Goal: Task Accomplishment & Management: Complete application form

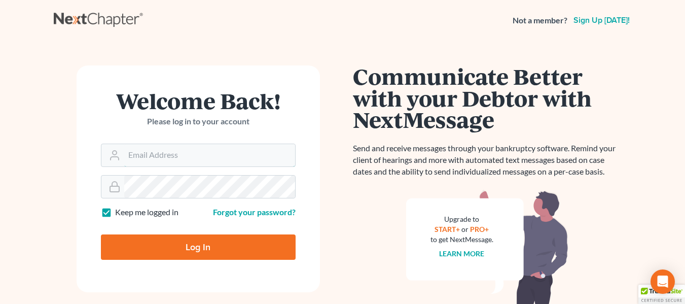
type input "[EMAIL_ADDRESS][DOMAIN_NAME]"
click at [195, 246] on input "Log In" at bounding box center [198, 246] width 195 height 25
type input "Thinking..."
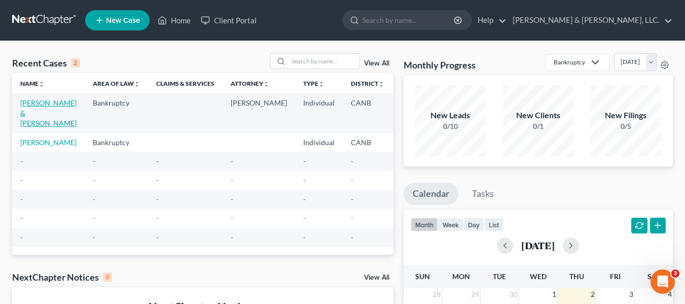
click at [31, 117] on link "[PERSON_NAME] & [PERSON_NAME]" at bounding box center [48, 112] width 56 height 29
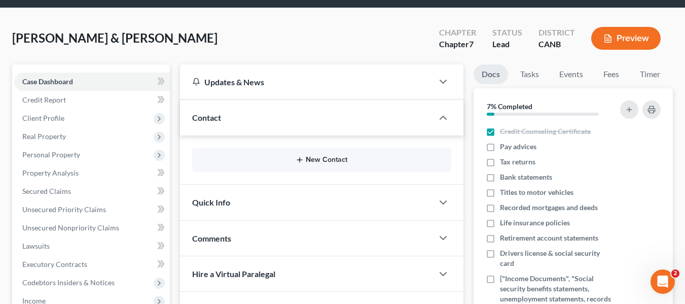
scroll to position [51, 0]
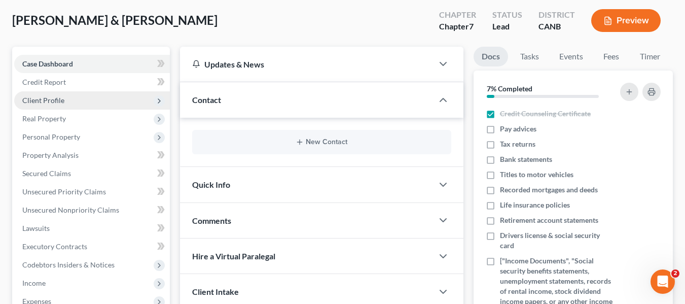
click at [36, 96] on span "Client Profile" at bounding box center [43, 100] width 42 height 9
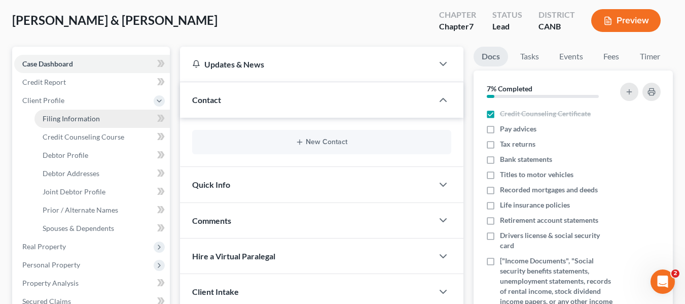
click at [84, 118] on span "Filing Information" at bounding box center [71, 118] width 57 height 9
select select "1"
select select "0"
select select "4"
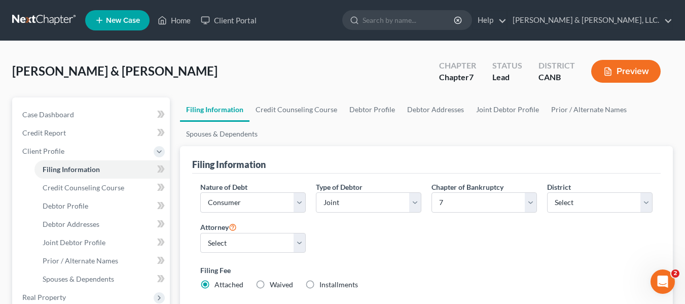
scroll to position [51, 0]
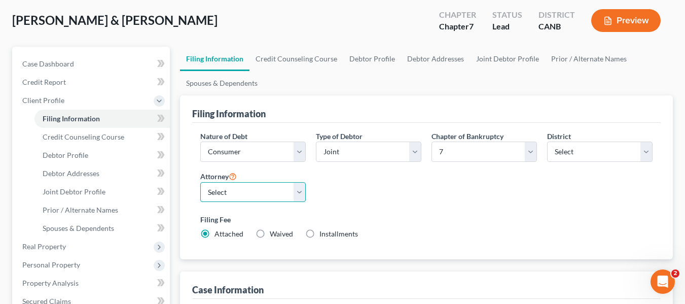
click at [302, 186] on select "Select Anh Morales - CA" at bounding box center [252, 192] width 105 height 20
select select
click at [200, 182] on select "Select Anh Morales - CA" at bounding box center [252, 192] width 105 height 20
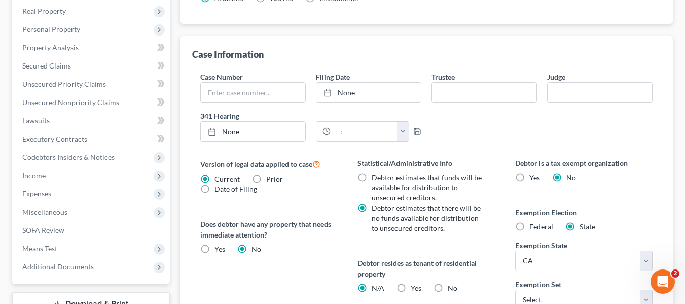
scroll to position [304, 0]
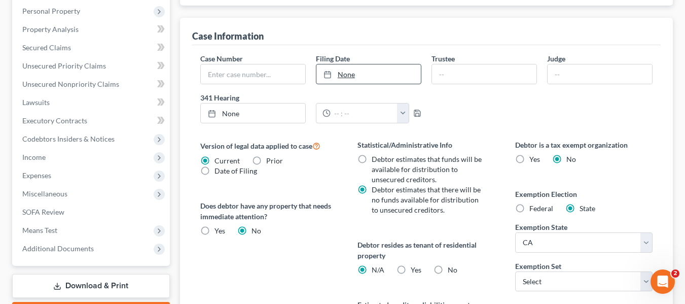
type input "10/2/2025"
click at [349, 69] on link "None" at bounding box center [368, 73] width 104 height 19
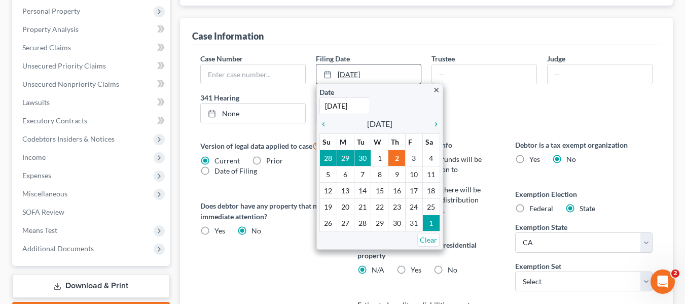
click at [349, 69] on link "10/2/2025" at bounding box center [368, 73] width 104 height 19
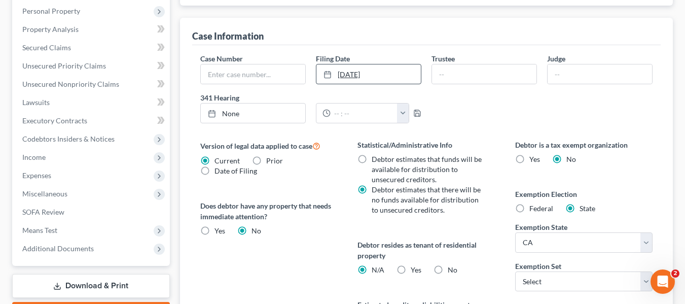
click at [367, 77] on link "10/2/2025" at bounding box center [368, 73] width 104 height 19
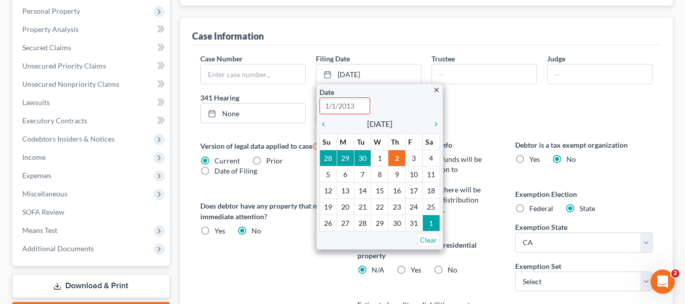
click at [484, 103] on div "Case Number Filing Date 10/2/2025 close Date Time 12:00 AM chevron_left October…" at bounding box center [426, 92] width 462 height 78
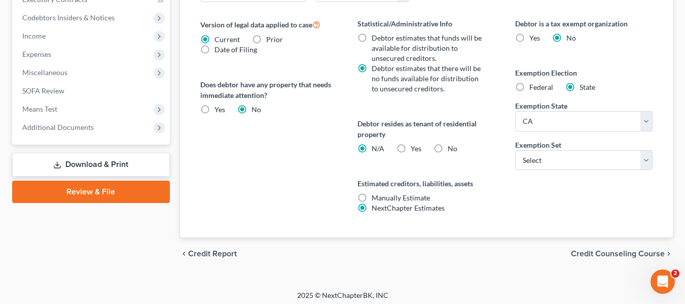
scroll to position [430, 0]
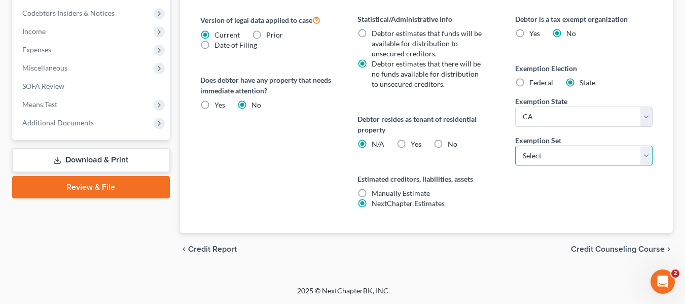
click at [645, 153] on select "Select 703 704" at bounding box center [583, 155] width 137 height 20
select select "0"
click at [515, 145] on select "Select 703 704" at bounding box center [583, 155] width 137 height 20
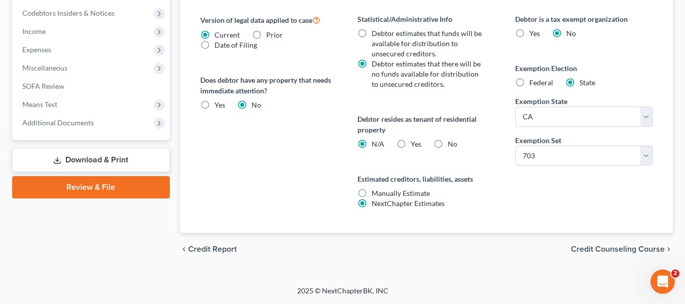
click at [529, 83] on label "Federal" at bounding box center [541, 83] width 24 height 10
click at [533, 83] on input "Federal" at bounding box center [536, 81] width 7 height 7
radio input "true"
click at [579, 82] on label "State" at bounding box center [587, 83] width 16 height 10
click at [583, 82] on input "State" at bounding box center [586, 81] width 7 height 7
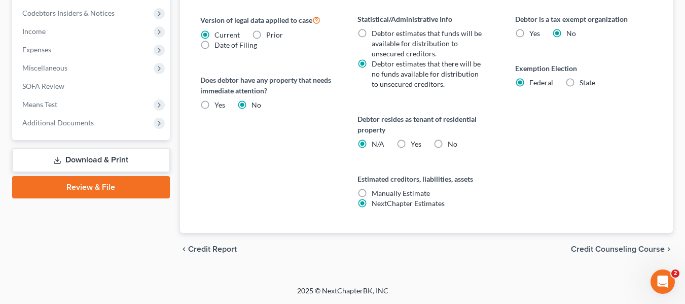
radio input "true"
radio input "false"
select select "4"
select select "0"
click at [637, 248] on span "Credit Counseling Course" at bounding box center [618, 249] width 94 height 8
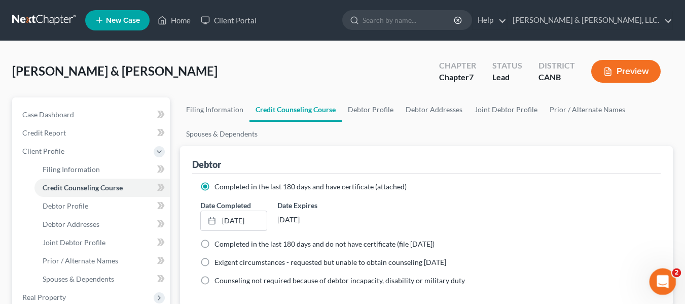
click at [667, 272] on div "Open Intercom Messenger" at bounding box center [660, 279] width 33 height 33
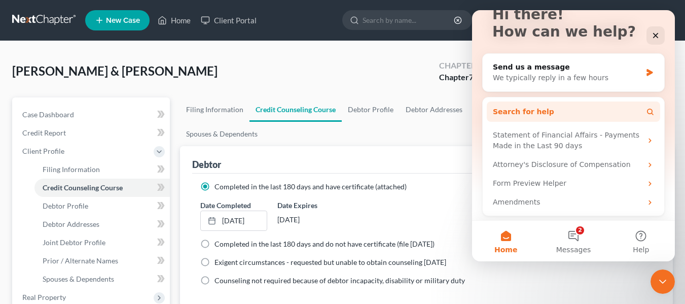
scroll to position [77, 0]
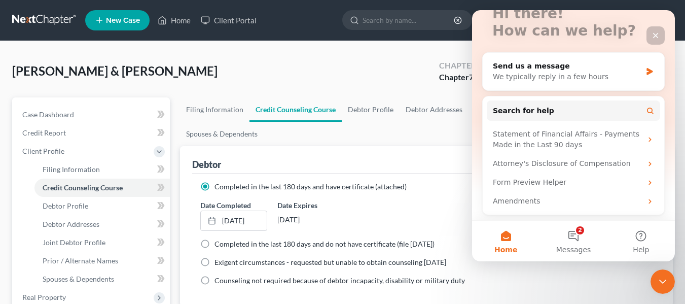
click at [656, 33] on icon "Close" at bounding box center [655, 35] width 8 height 8
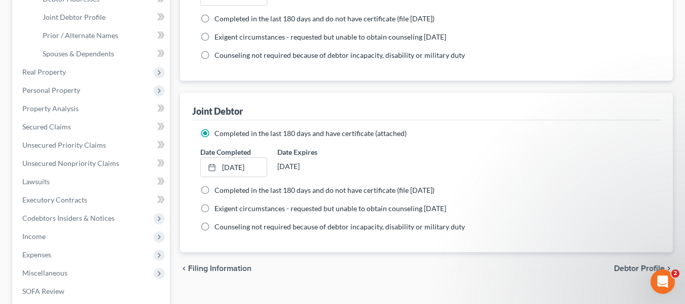
scroll to position [304, 0]
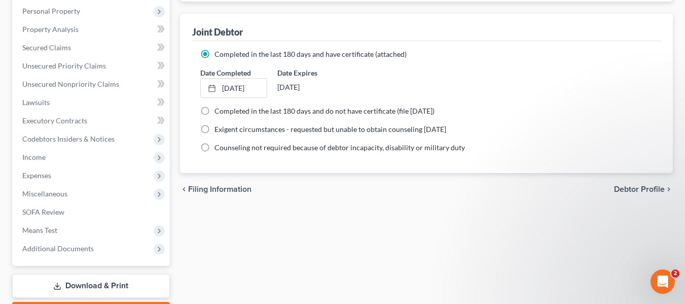
click at [638, 185] on span "Debtor Profile" at bounding box center [639, 189] width 51 height 8
select select "1"
select select "2"
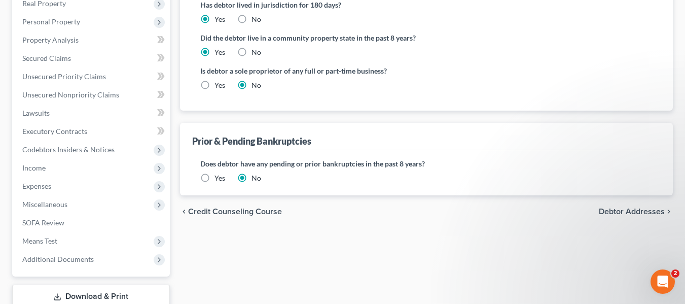
scroll to position [304, 0]
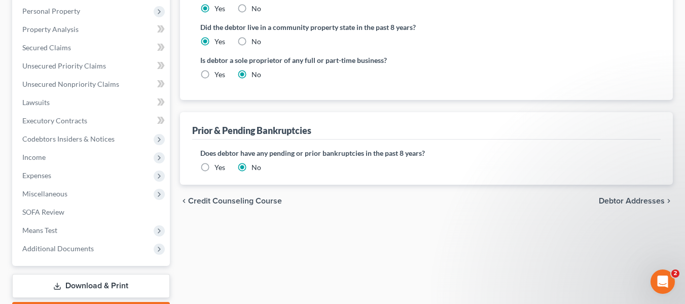
click at [621, 200] on span "Debtor Addresses" at bounding box center [631, 201] width 66 height 8
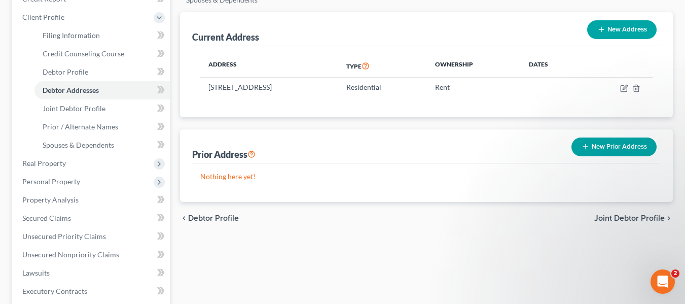
scroll to position [152, 0]
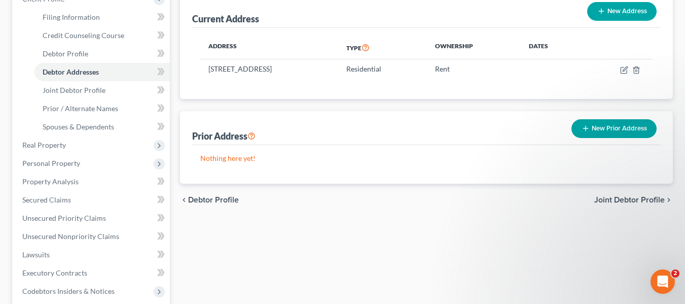
click at [623, 198] on span "Joint Debtor Profile" at bounding box center [629, 200] width 70 height 8
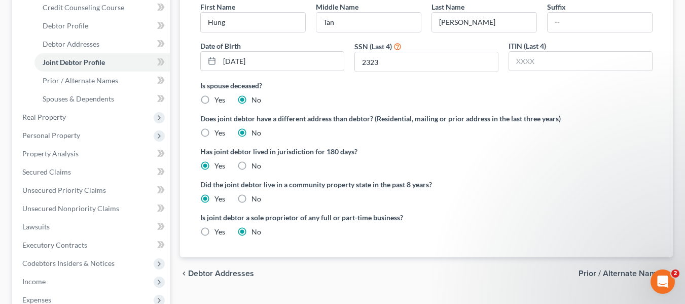
scroll to position [203, 0]
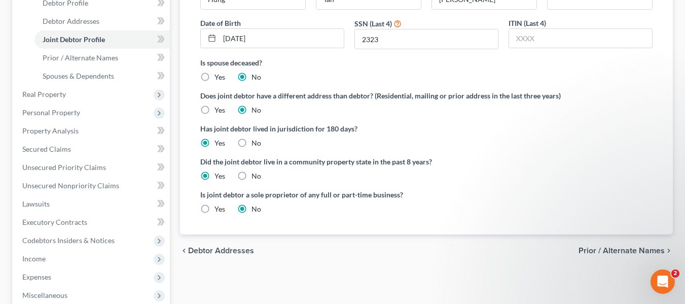
click at [610, 248] on span "Prior / Alternate Names" at bounding box center [621, 250] width 86 height 8
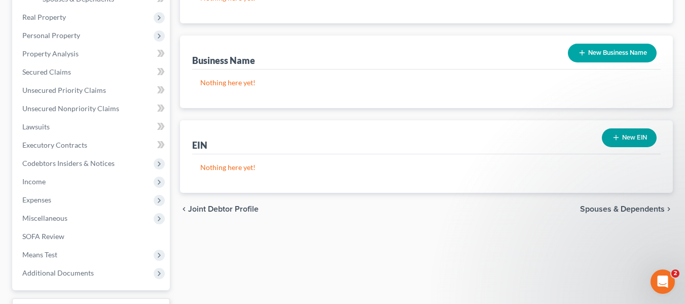
scroll to position [304, 0]
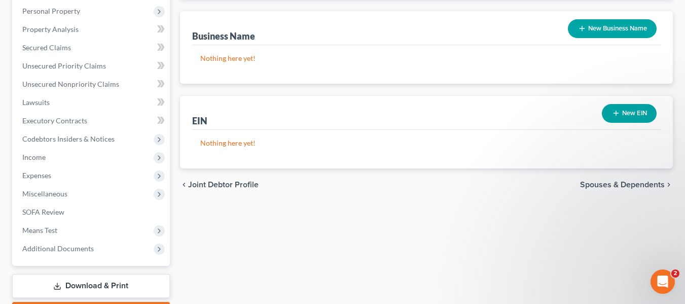
click at [621, 183] on span "Spouses & Dependents" at bounding box center [622, 184] width 85 height 8
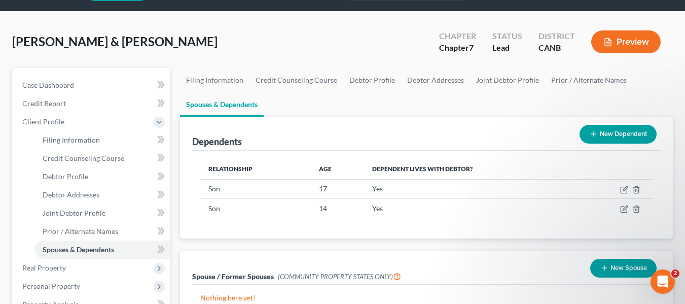
scroll to position [101, 0]
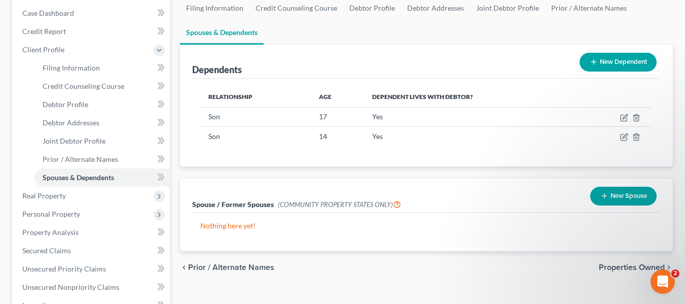
click at [622, 192] on button "New Spouse" at bounding box center [623, 195] width 66 height 19
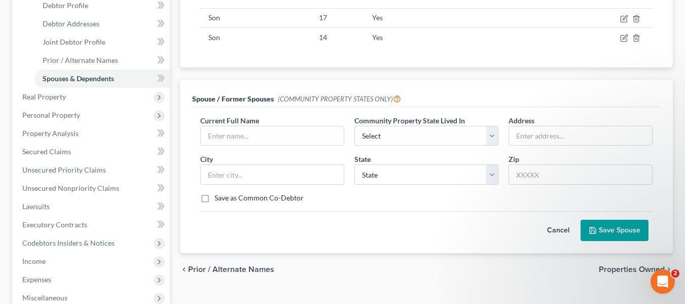
scroll to position [203, 0]
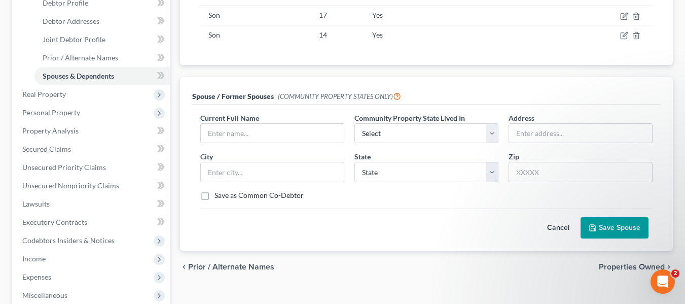
click at [557, 227] on button "Cancel" at bounding box center [558, 227] width 45 height 20
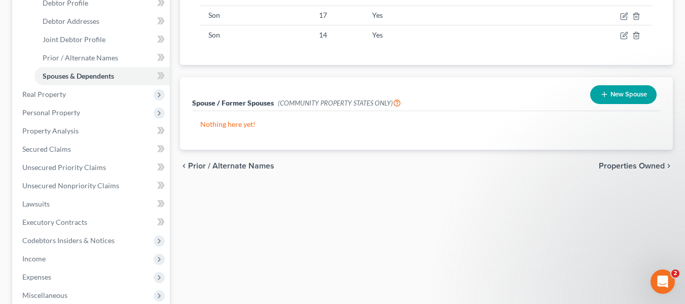
click at [633, 166] on span "Properties Owned" at bounding box center [631, 166] width 66 height 8
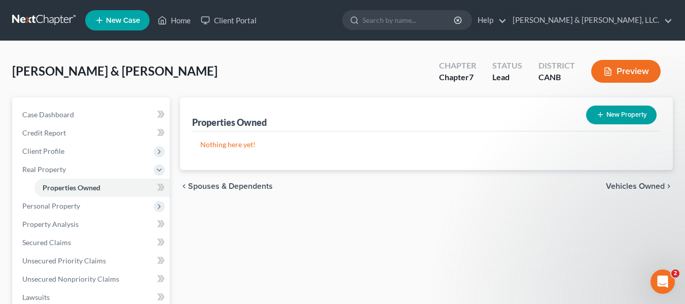
click at [631, 184] on span "Vehicles Owned" at bounding box center [635, 186] width 59 height 8
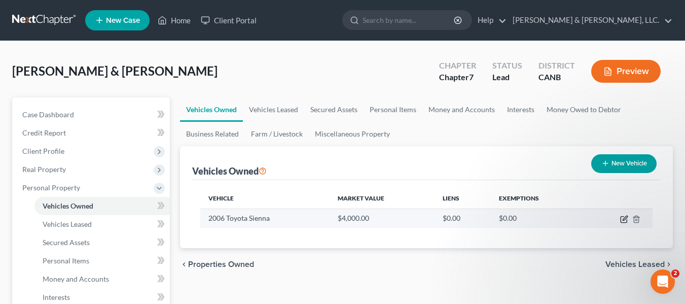
drag, startPoint x: 625, startPoint y: 217, endPoint x: 620, endPoint y: 218, distance: 5.2
click at [625, 218] on icon "button" at bounding box center [624, 219] width 8 height 8
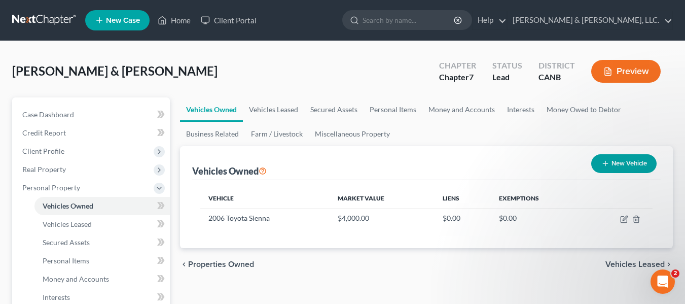
select select "0"
select select "20"
select select "4"
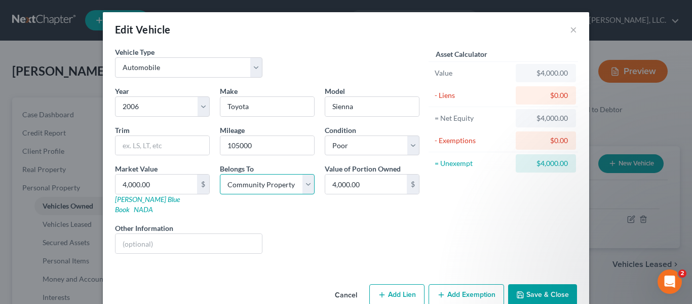
click at [306, 185] on select "Select Debtor 1 Only Debtor 2 Only Debtor 1 And Debtor 2 Only At Least One Of T…" at bounding box center [267, 184] width 95 height 20
click at [304, 189] on select "Select Debtor 1 Only Debtor 2 Only Debtor 1 And Debtor 2 Only At Least One Of T…" at bounding box center [267, 184] width 95 height 20
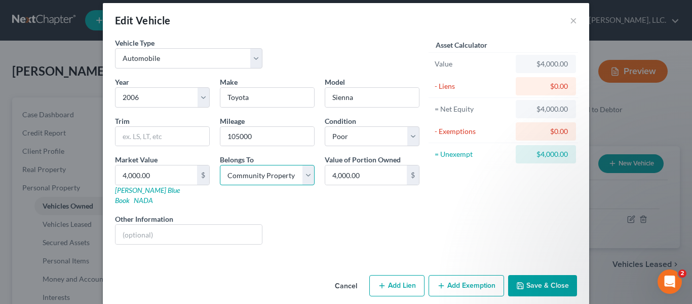
scroll to position [12, 0]
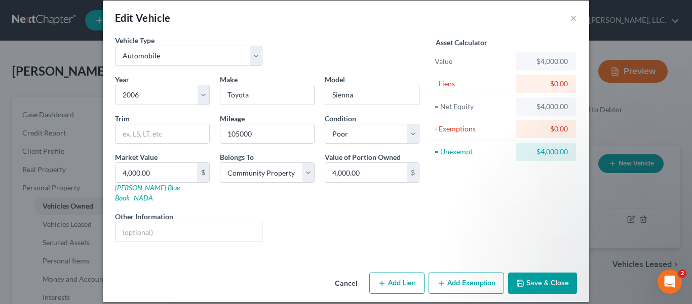
click at [468, 273] on button "Add Exemption" at bounding box center [467, 282] width 76 height 21
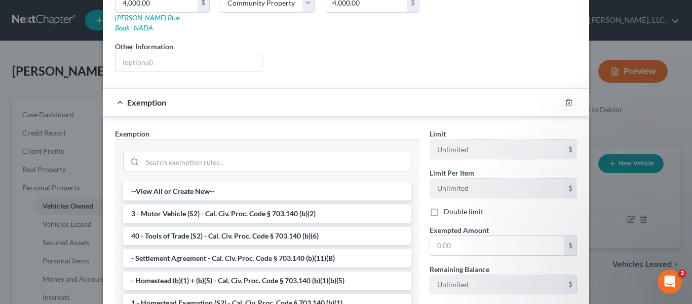
scroll to position [164, 0]
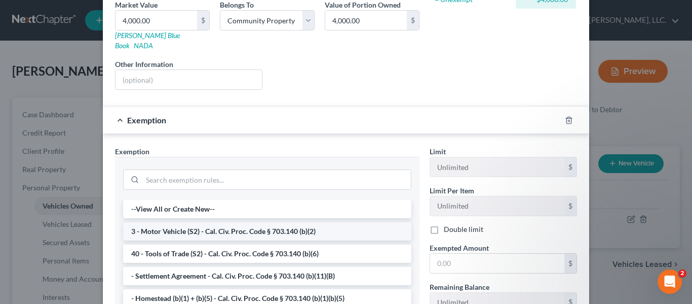
click at [228, 222] on li "3 - Motor Vehicle (S2) - Cal. Civ. Proc. Code § 703.140 (b)(2)" at bounding box center [267, 231] width 288 height 18
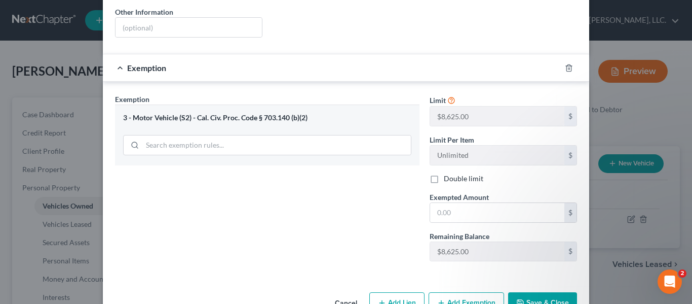
scroll to position [236, 0]
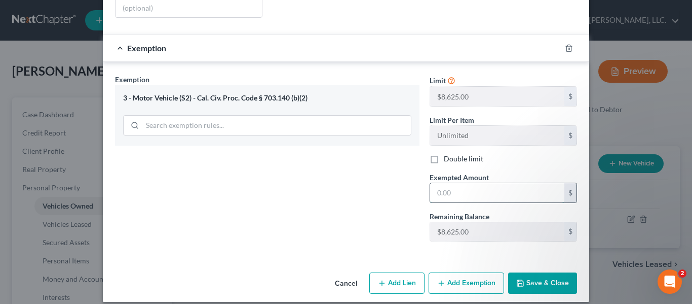
click at [478, 185] on input "text" at bounding box center [497, 192] width 134 height 19
type input "4,000"
click at [534, 273] on button "Save & Close" at bounding box center [542, 282] width 69 height 21
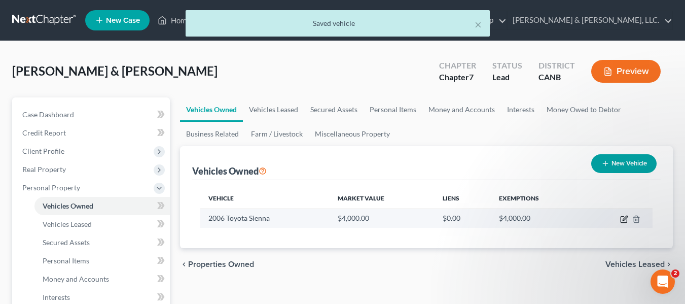
click at [622, 219] on icon "button" at bounding box center [624, 219] width 8 height 8
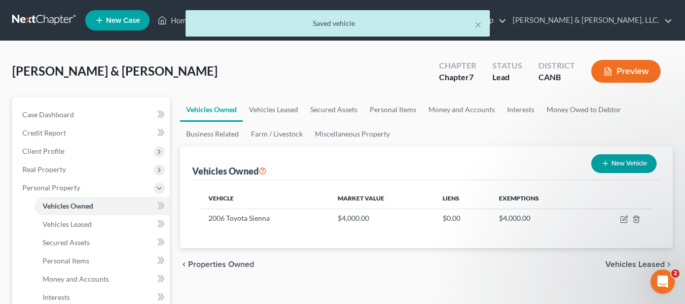
select select "0"
select select "20"
select select "4"
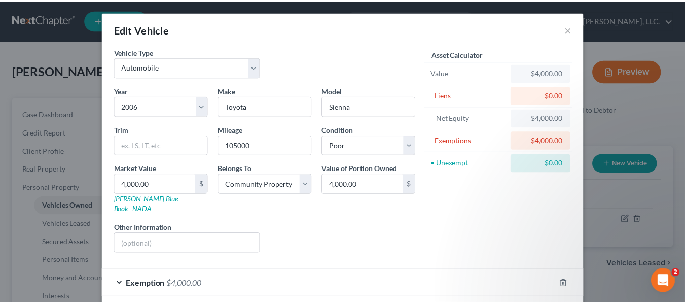
scroll to position [40, 0]
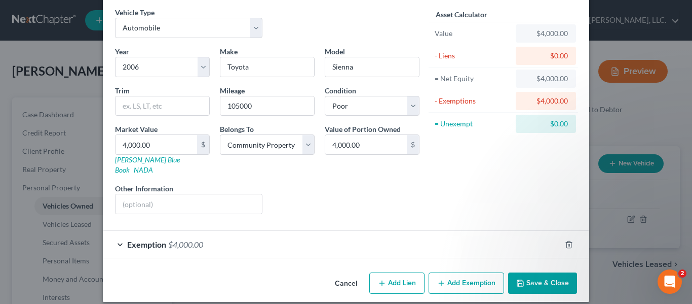
click at [541, 272] on button "Save & Close" at bounding box center [542, 282] width 69 height 21
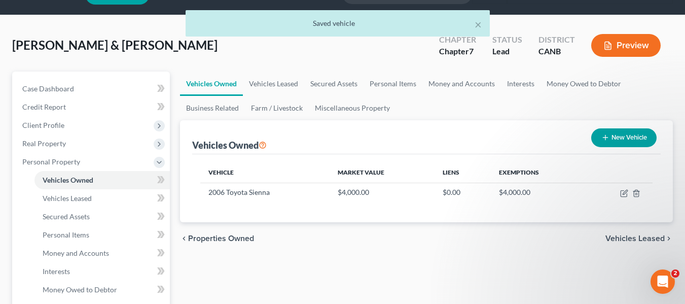
scroll to position [51, 0]
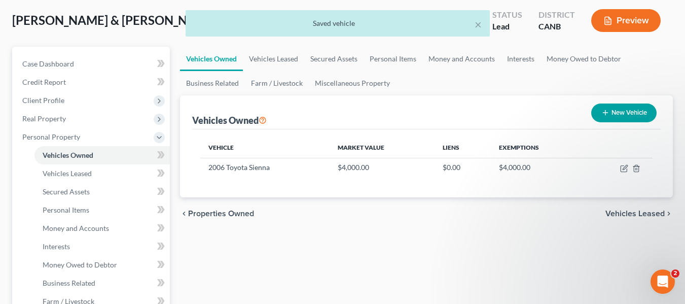
click at [638, 214] on span "Vehicles Leased" at bounding box center [634, 213] width 59 height 8
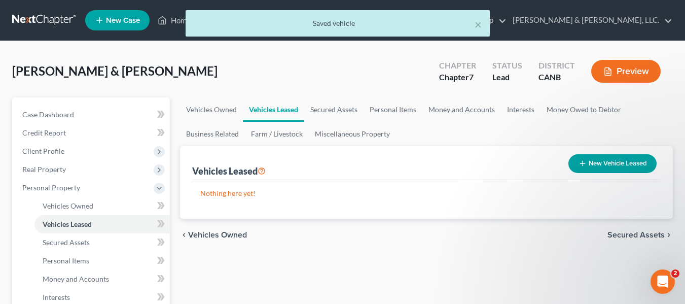
click at [638, 233] on span "Secured Assets" at bounding box center [635, 235] width 57 height 8
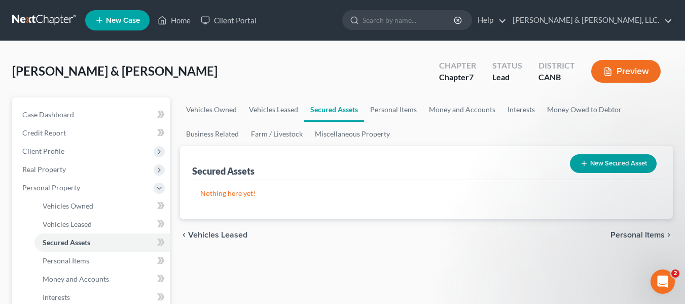
click at [635, 233] on span "Personal Items" at bounding box center [637, 235] width 54 height 8
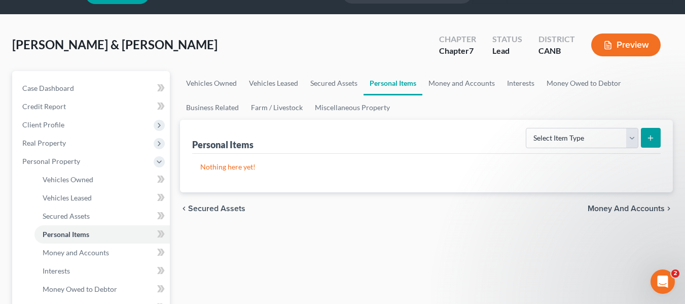
scroll to position [51, 0]
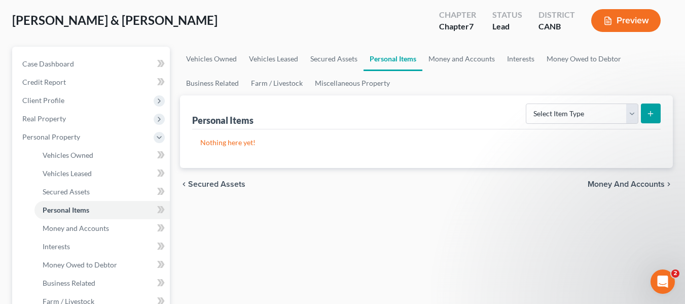
click at [623, 183] on span "Money and Accounts" at bounding box center [625, 184] width 77 height 8
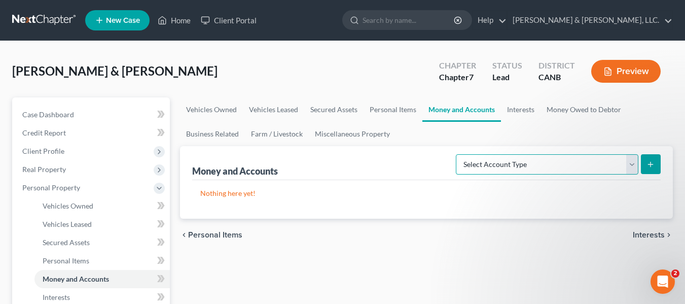
click at [627, 162] on select "Select Account Type Brokerage Cash on Hand Certificates of Deposit Checking Acc…" at bounding box center [547, 164] width 182 height 20
click at [390, 108] on link "Personal Items" at bounding box center [392, 109] width 59 height 24
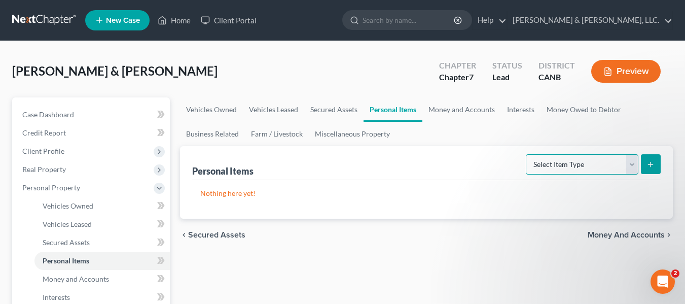
click at [629, 164] on select "Select Item Type Clothing Collectibles Of Value Electronics Firearms Household …" at bounding box center [582, 164] width 113 height 20
select select "electronics"
click at [527, 154] on select "Select Item Type Clothing Collectibles Of Value Electronics Firearms Household …" at bounding box center [582, 164] width 113 height 20
click at [648, 164] on icon "submit" at bounding box center [650, 164] width 8 height 8
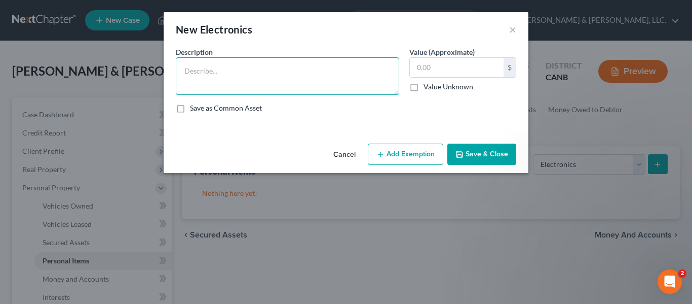
click at [206, 68] on textarea at bounding box center [287, 76] width 223 height 38
type textarea "Television"
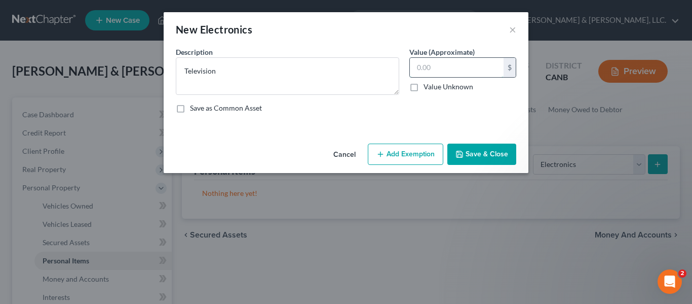
click at [432, 70] on input "text" at bounding box center [457, 67] width 94 height 19
type input "5"
type input "250"
click at [493, 151] on button "Save & Close" at bounding box center [481, 153] width 69 height 21
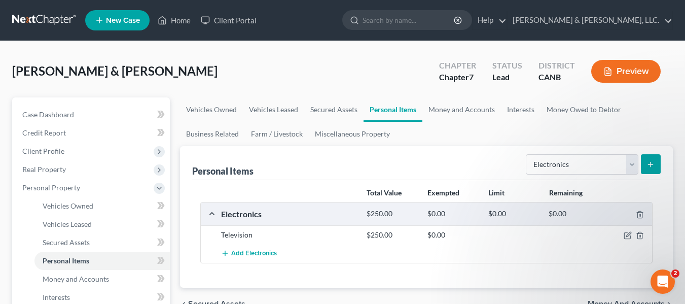
click at [652, 163] on icon "submit" at bounding box center [650, 164] width 8 height 8
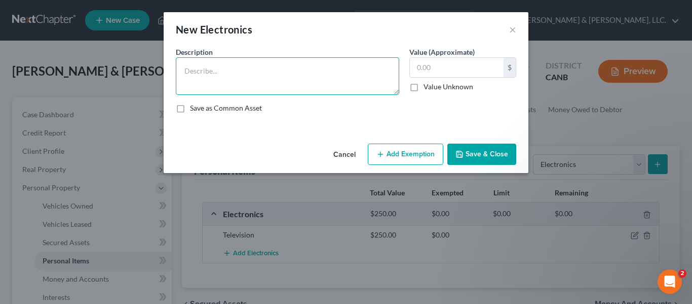
click at [200, 70] on textarea at bounding box center [287, 76] width 223 height 38
type textarea "Cell phones"
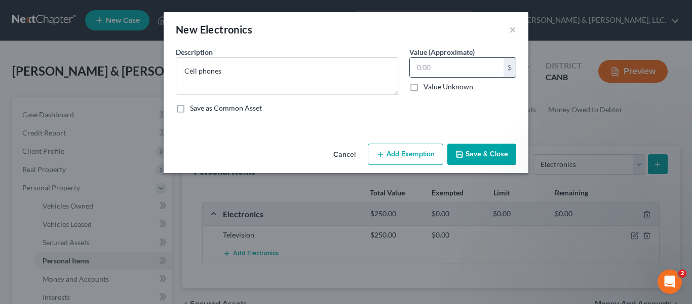
click at [419, 72] on input "text" at bounding box center [457, 67] width 94 height 19
type input "500"
click at [473, 156] on button "Save & Close" at bounding box center [481, 153] width 69 height 21
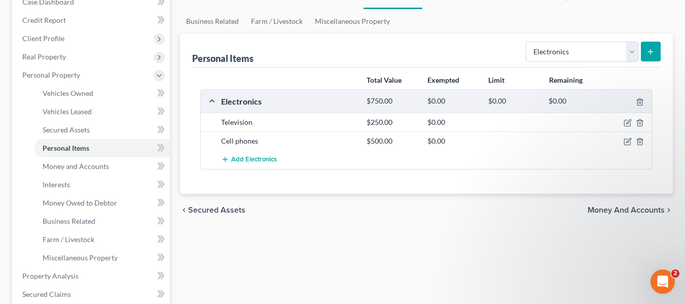
scroll to position [152, 0]
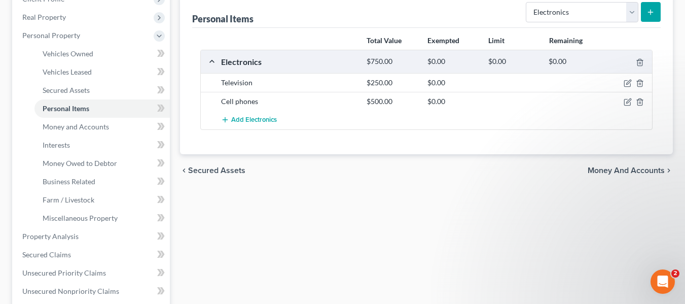
drag, startPoint x: 619, startPoint y: 167, endPoint x: 580, endPoint y: 179, distance: 40.4
click at [619, 167] on span "Money and Accounts" at bounding box center [625, 170] width 77 height 8
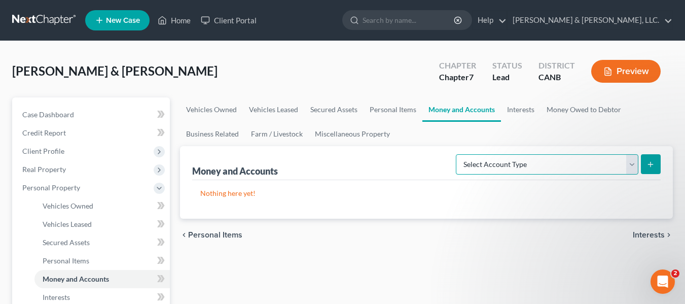
click at [630, 162] on select "Select Account Type Brokerage Cash on Hand Certificates of Deposit Checking Acc…" at bounding box center [547, 164] width 182 height 20
select select "checking"
click at [458, 154] on select "Select Account Type Brokerage Cash on Hand Certificates of Deposit Checking Acc…" at bounding box center [547, 164] width 182 height 20
click at [647, 163] on icon "submit" at bounding box center [650, 164] width 8 height 8
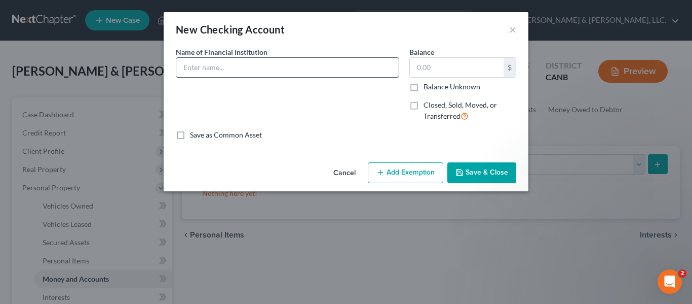
click at [209, 69] on input "text" at bounding box center [287, 67] width 222 height 19
type input "C"
click at [210, 65] on input "text" at bounding box center [287, 67] width 222 height 19
type input "JPMorgan Chase"
click at [439, 68] on input "text" at bounding box center [457, 67] width 94 height 19
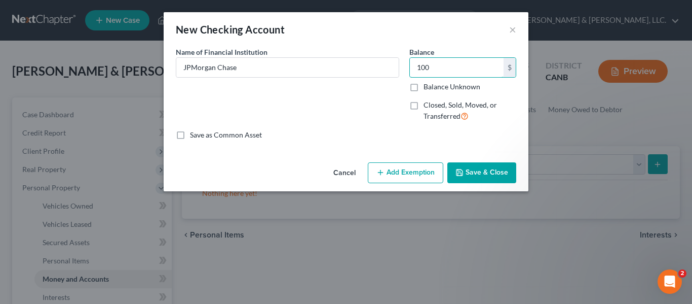
type input "100"
click at [484, 168] on button "Save & Close" at bounding box center [481, 172] width 69 height 21
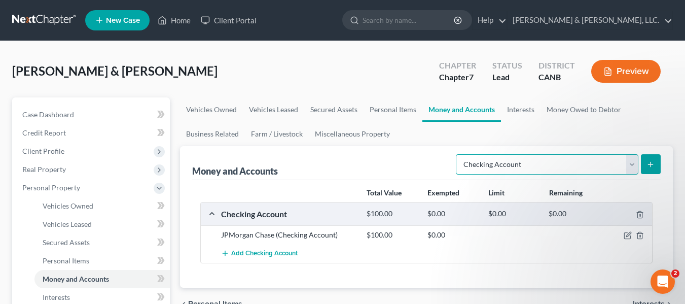
click at [628, 161] on select "Select Account Type Brokerage Cash on Hand Certificates of Deposit Checking Acc…" at bounding box center [547, 164] width 182 height 20
select select "savings"
click at [458, 154] on select "Select Account Type Brokerage Cash on Hand Certificates of Deposit Checking Acc…" at bounding box center [547, 164] width 182 height 20
click at [653, 160] on icon "submit" at bounding box center [650, 164] width 8 height 8
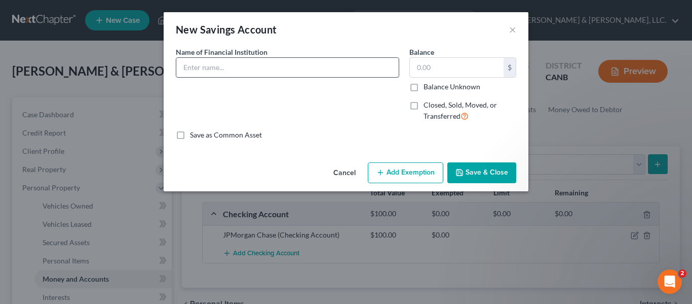
click at [220, 65] on input "text" at bounding box center [287, 67] width 222 height 19
type input "JPMorgan Chase"
click at [436, 71] on input "text" at bounding box center [457, 67] width 94 height 19
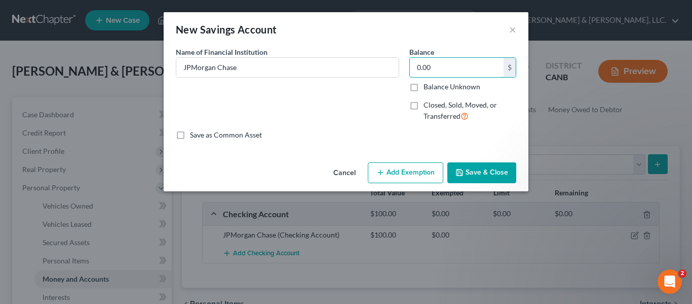
type input "0.00"
drag, startPoint x: 484, startPoint y: 170, endPoint x: 263, endPoint y: 175, distance: 221.5
click at [483, 171] on button "Save & Close" at bounding box center [481, 172] width 69 height 21
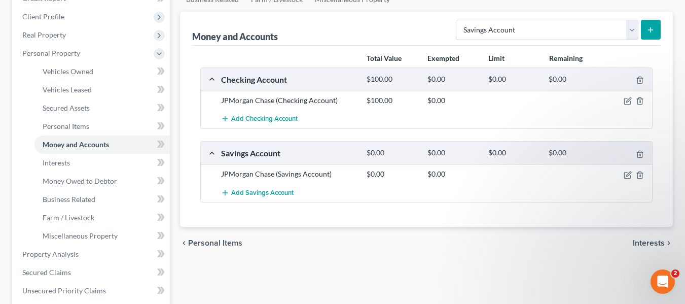
scroll to position [152, 0]
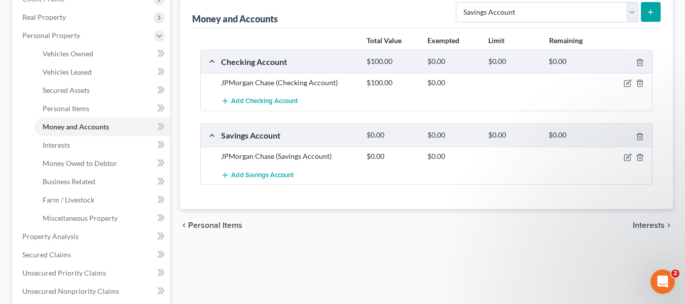
drag, startPoint x: 654, startPoint y: 224, endPoint x: 339, endPoint y: 222, distance: 315.2
click at [654, 224] on span "Interests" at bounding box center [648, 225] width 32 height 8
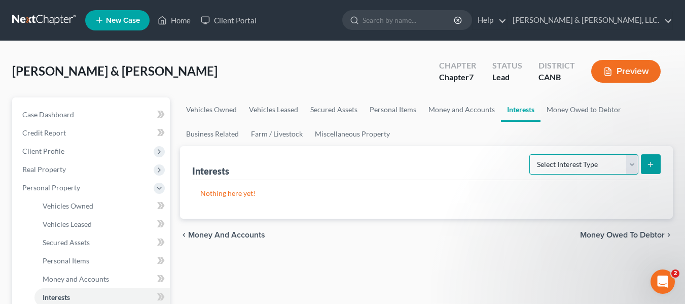
click at [629, 159] on select "Select Interest Type 401K Annuity Bond Education IRA Government Bond Government…" at bounding box center [583, 164] width 109 height 20
click at [563, 199] on div "Nothing here yet!" at bounding box center [426, 199] width 468 height 39
click at [622, 234] on span "Money Owed to Debtor" at bounding box center [622, 235] width 85 height 8
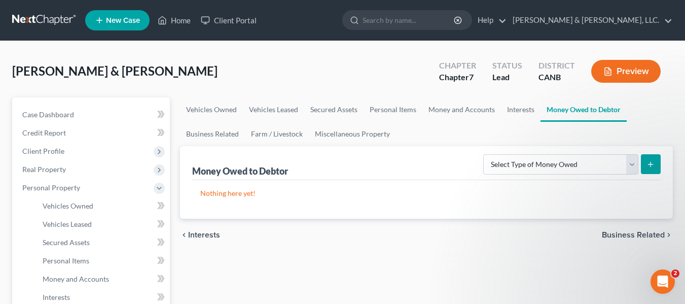
click at [631, 232] on span "Business Related" at bounding box center [633, 235] width 63 height 8
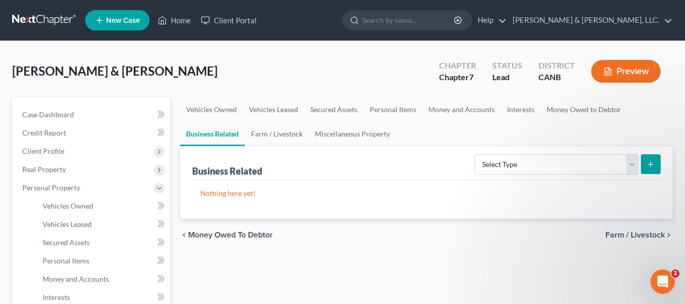
click at [640, 235] on span "Farm / Livestock" at bounding box center [634, 235] width 59 height 8
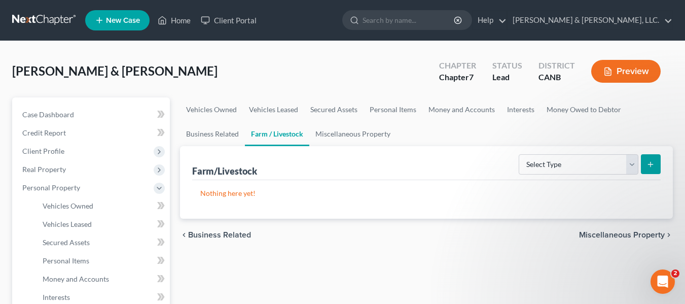
click at [626, 233] on span "Miscellaneous Property" at bounding box center [622, 235] width 86 height 8
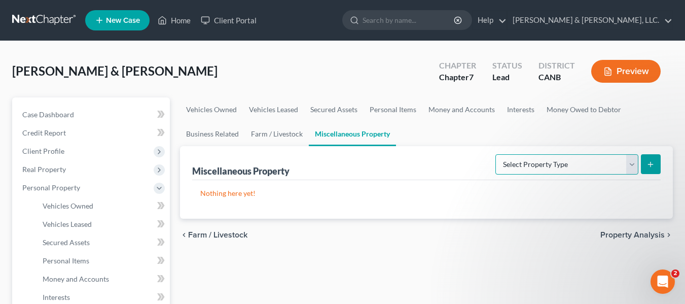
click at [630, 164] on select "Select Property Type Assigned for Creditor Benefit Within 1 Year Holding for An…" at bounding box center [566, 164] width 143 height 20
click at [635, 233] on span "Property Analysis" at bounding box center [632, 235] width 64 height 8
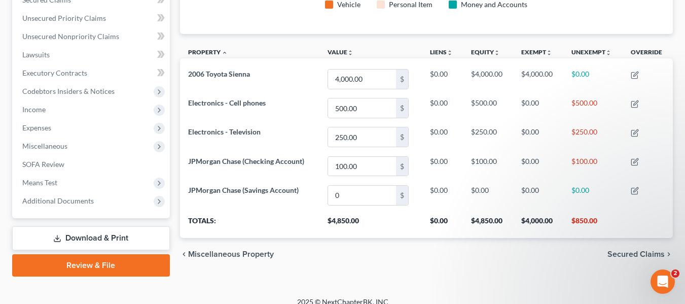
scroll to position [235, 0]
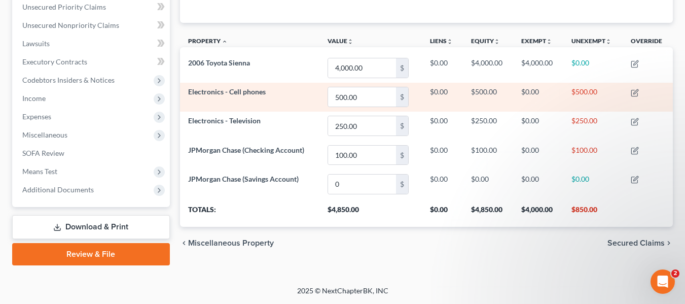
click at [586, 89] on td "$500.00" at bounding box center [592, 97] width 59 height 29
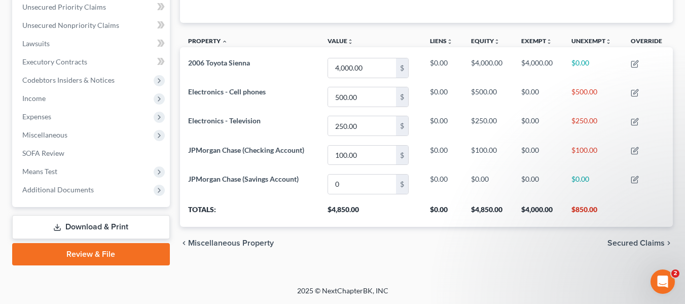
click at [643, 239] on span "Secured Claims" at bounding box center [635, 243] width 57 height 8
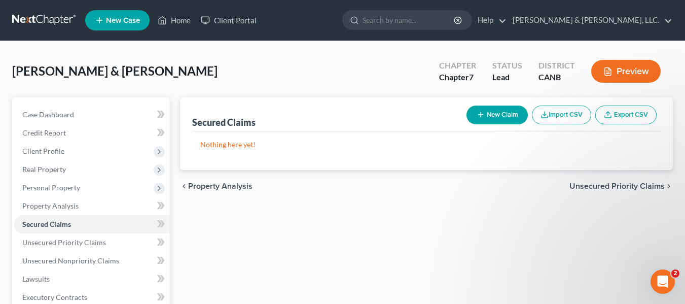
click at [638, 187] on span "Unsecured Priority Claims" at bounding box center [616, 186] width 95 height 8
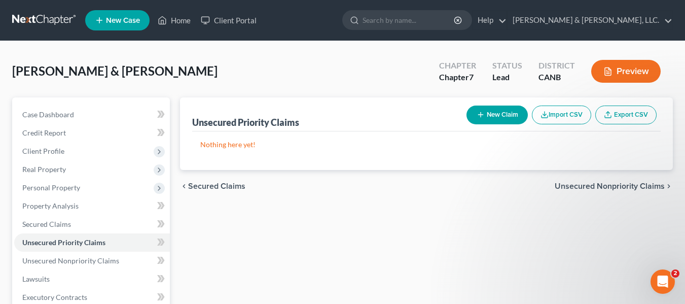
click at [615, 185] on span "Unsecured Nonpriority Claims" at bounding box center [609, 186] width 110 height 8
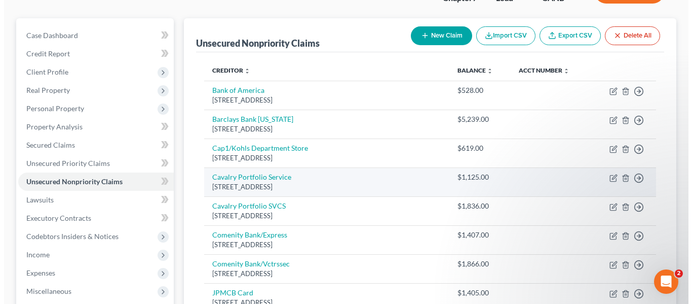
scroll to position [101, 0]
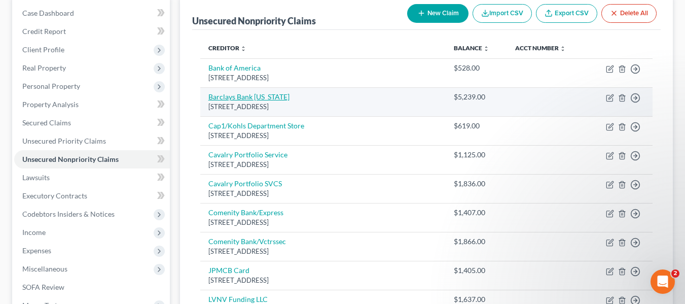
click at [245, 98] on link "Barclays Bank Delaware" at bounding box center [248, 96] width 81 height 9
select select "7"
select select "2"
select select "1"
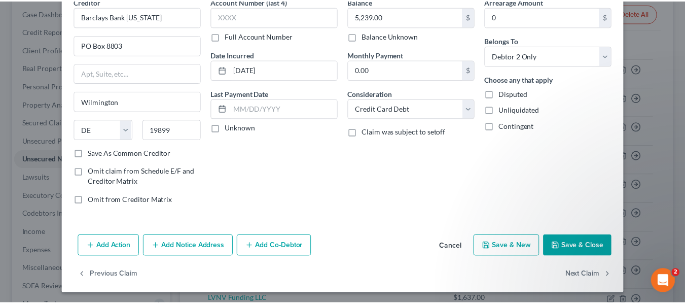
scroll to position [0, 0]
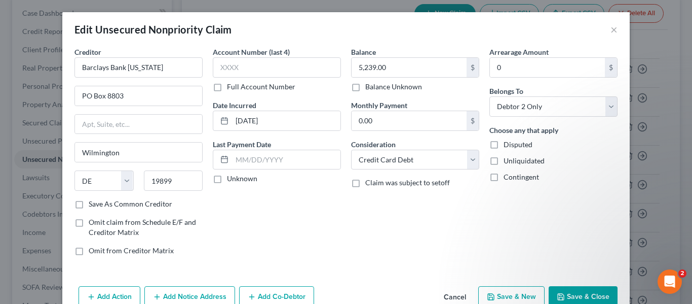
click at [580, 292] on button "Save & Close" at bounding box center [583, 296] width 69 height 21
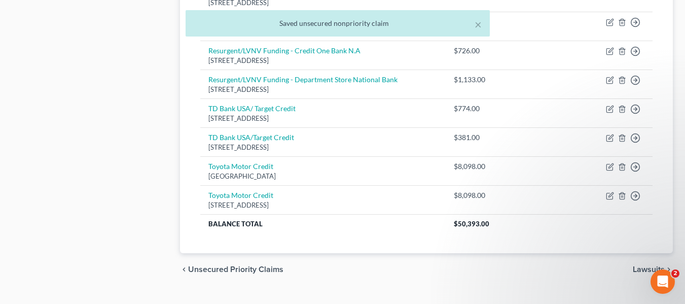
scroll to position [630, 0]
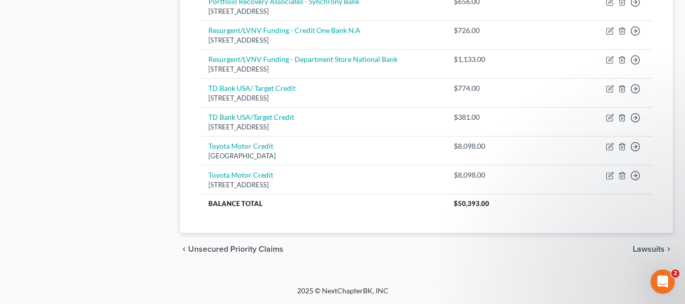
click at [641, 247] on span "Lawsuits" at bounding box center [648, 249] width 32 height 8
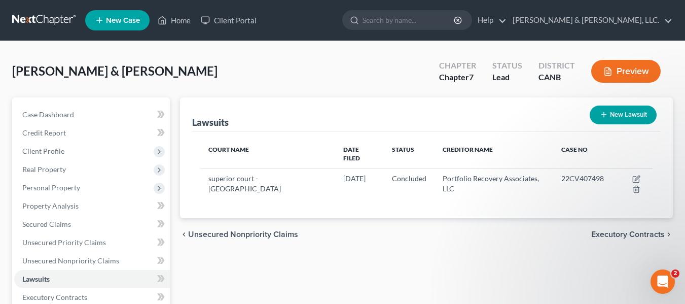
click at [616, 230] on span "Executory Contracts" at bounding box center [627, 234] width 73 height 8
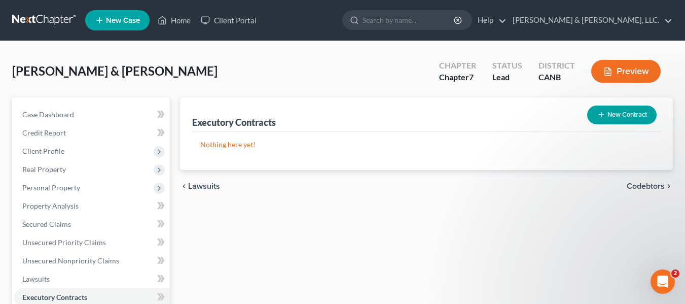
click at [643, 186] on span "Codebtors" at bounding box center [645, 186] width 38 height 8
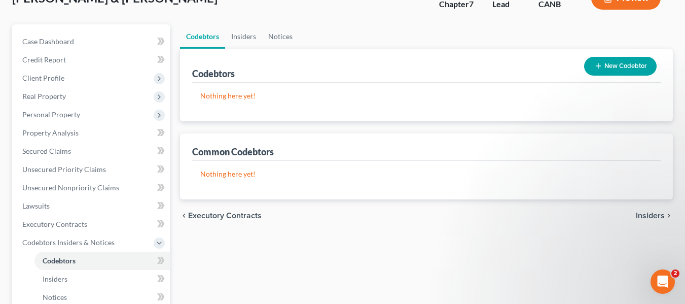
scroll to position [51, 0]
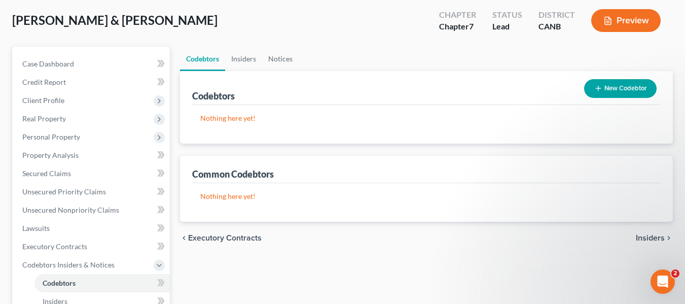
click at [646, 236] on span "Insiders" at bounding box center [649, 238] width 29 height 8
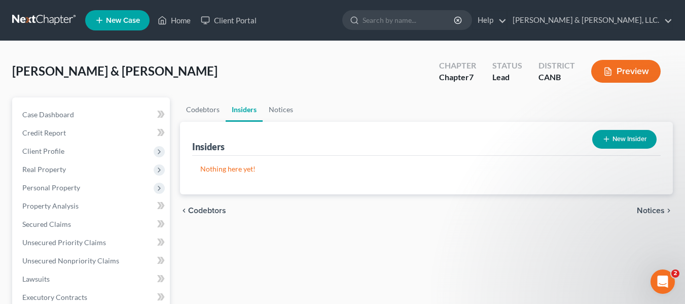
click at [649, 209] on span "Notices" at bounding box center [651, 210] width 28 height 8
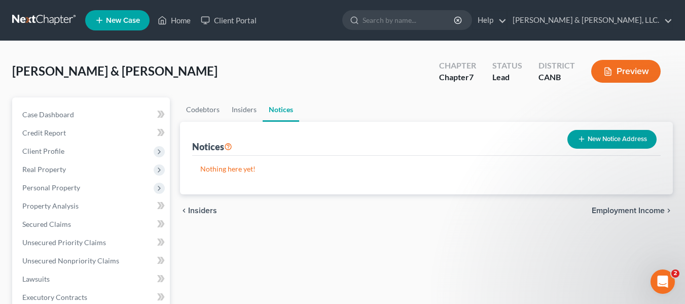
click at [608, 207] on span "Employment Income" at bounding box center [627, 210] width 73 height 8
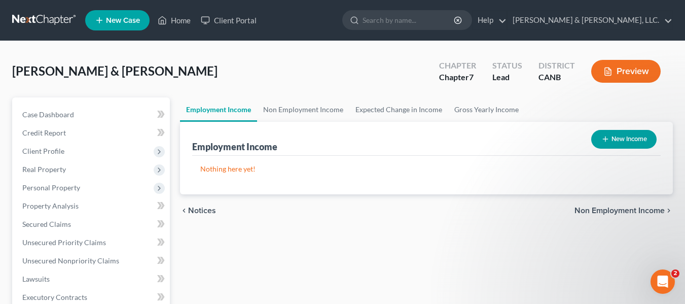
click at [624, 140] on button "New Income" at bounding box center [623, 139] width 65 height 19
select select "0"
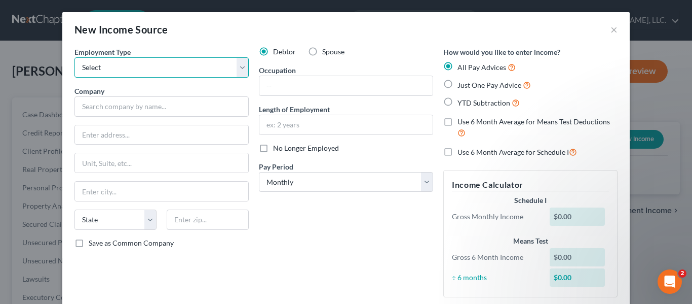
click at [152, 69] on select "Select Full or Part Time Employment Self Employment" at bounding box center [161, 67] width 174 height 20
select select "0"
click at [74, 57] on select "Select Full or Part Time Employment Self Employment" at bounding box center [161, 67] width 174 height 20
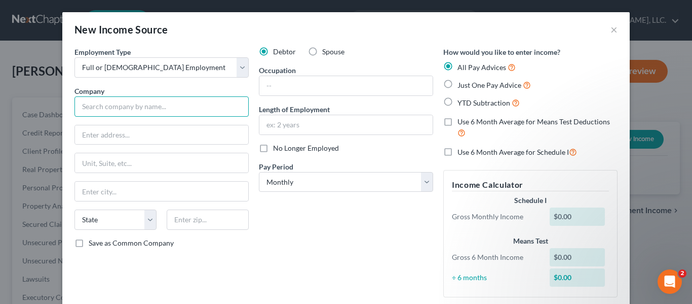
click at [98, 106] on input "text" at bounding box center [161, 106] width 174 height 20
drag, startPoint x: 121, startPoint y: 103, endPoint x: -22, endPoint y: 103, distance: 143.4
click at [0, 103] on html "Home New Case Client Portal Morales & Morales, LLC. lda@moralesandmorales.llc M…" at bounding box center [346, 306] width 692 height 612
type input "The Pho Cabin"
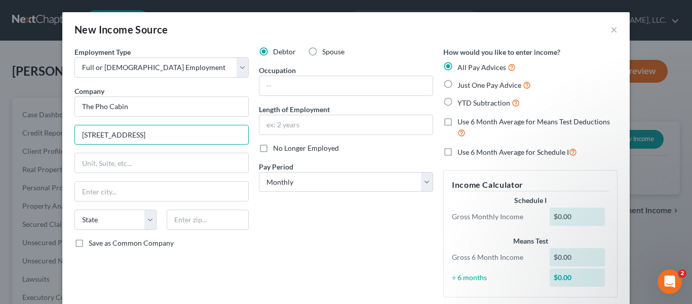
type input "200 State Street"
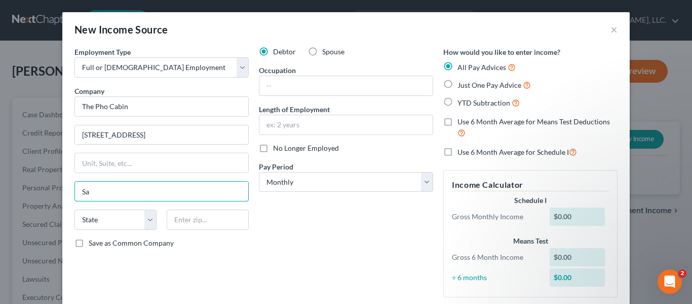
type input "S"
type input "Los Altos"
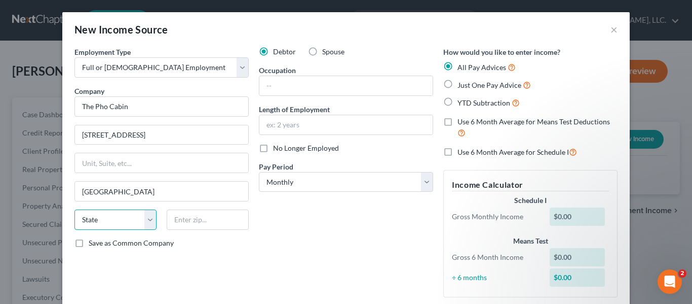
select select "4"
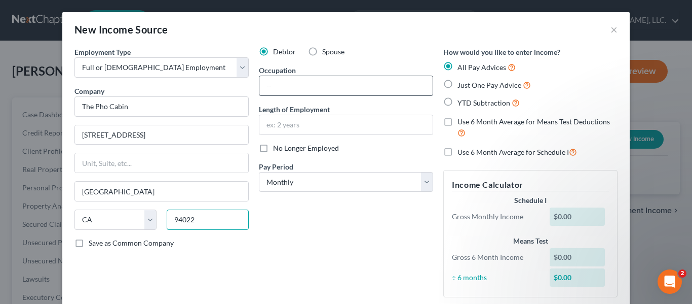
type input "94022"
click at [283, 77] on input "text" at bounding box center [345, 85] width 173 height 19
type input "Kitchen Prep"
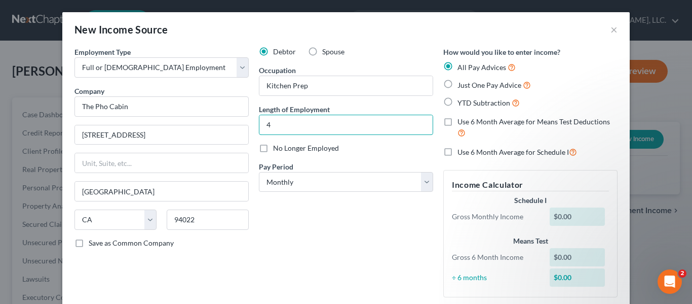
type input "4 years"
drag, startPoint x: 350, startPoint y: 180, endPoint x: 377, endPoint y: 184, distance: 27.2
click at [350, 180] on select "Select Monthly Twice Monthly Every Other Week Weekly" at bounding box center [346, 182] width 174 height 20
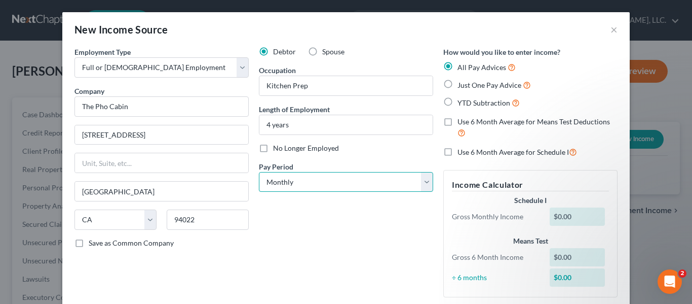
select select "1"
click at [259, 172] on select "Select Monthly Twice Monthly Every Other Week Weekly" at bounding box center [346, 182] width 174 height 20
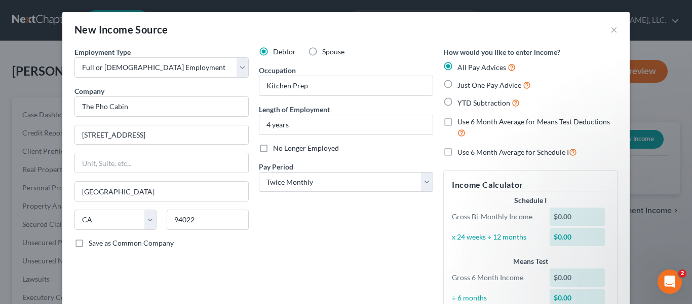
click at [458, 150] on label "Use 6 Month Average for Schedule I" at bounding box center [518, 152] width 120 height 12
click at [462, 150] on input "Use 6 Month Average for Schedule I" at bounding box center [465, 149] width 7 height 7
checkbox input "true"
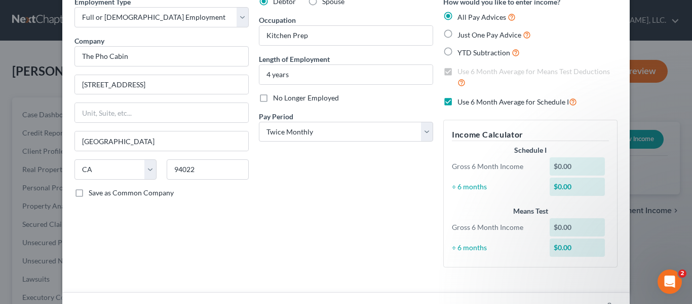
scroll to position [51, 0]
click at [458, 33] on label "Just One Pay Advice" at bounding box center [494, 34] width 73 height 12
click at [462, 33] on input "Just One Pay Advice" at bounding box center [465, 31] width 7 height 7
radio input "true"
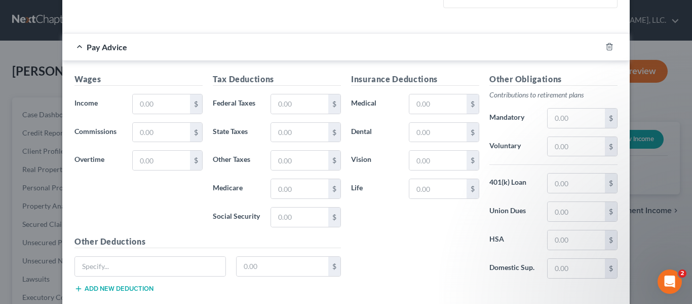
scroll to position [304, 0]
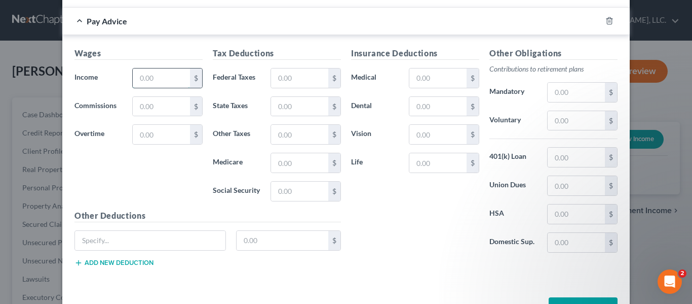
click at [149, 76] on input "text" at bounding box center [161, 77] width 57 height 19
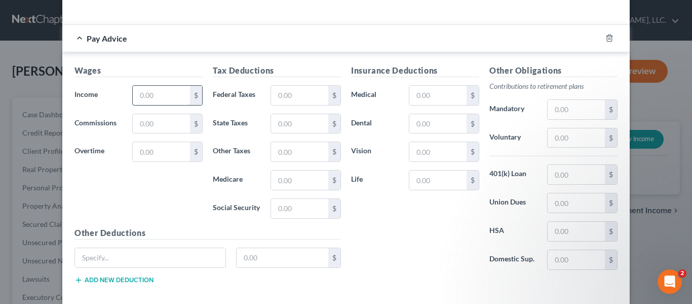
scroll to position [237, 0]
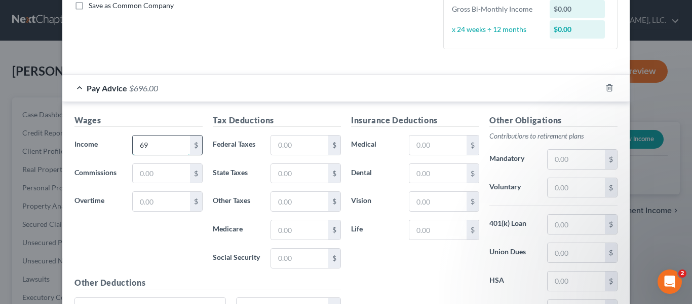
type input "6"
click at [145, 170] on input "text" at bounding box center [161, 173] width 57 height 19
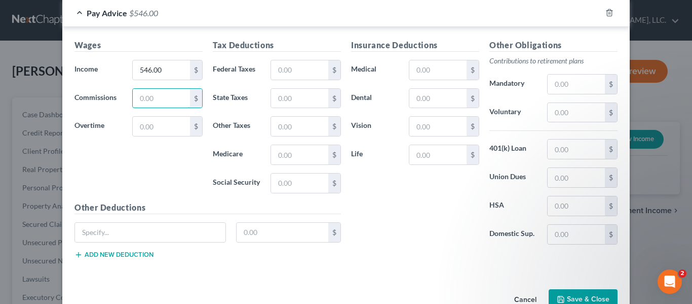
scroll to position [288, 0]
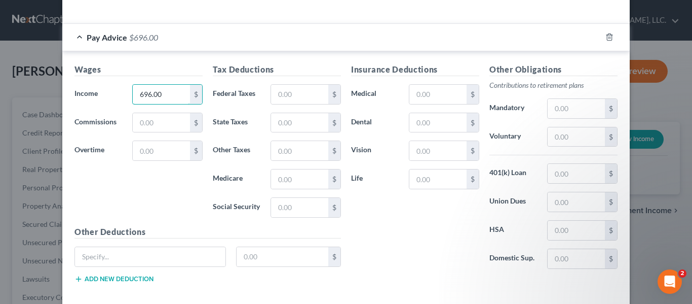
type input "696.00"
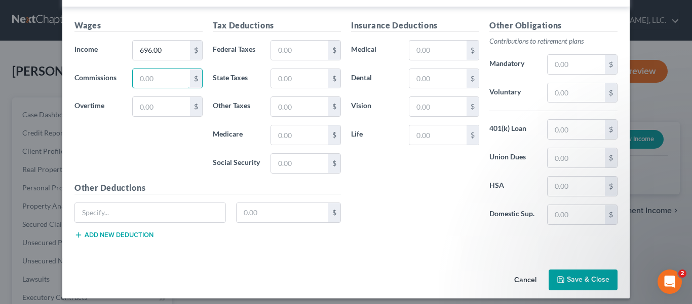
scroll to position [339, 0]
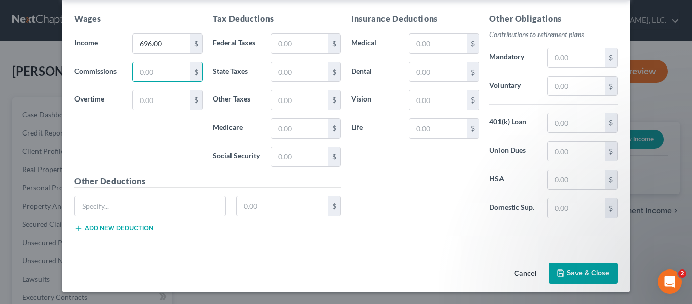
click at [579, 269] on button "Save & Close" at bounding box center [583, 273] width 69 height 21
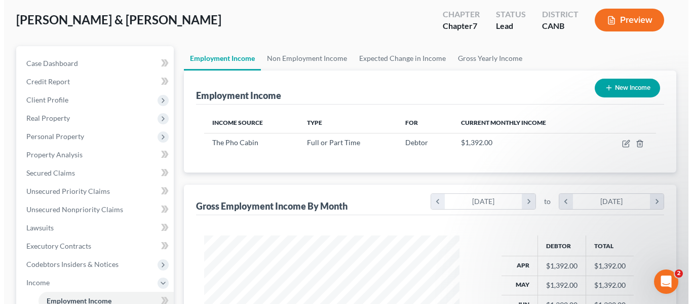
scroll to position [51, 0]
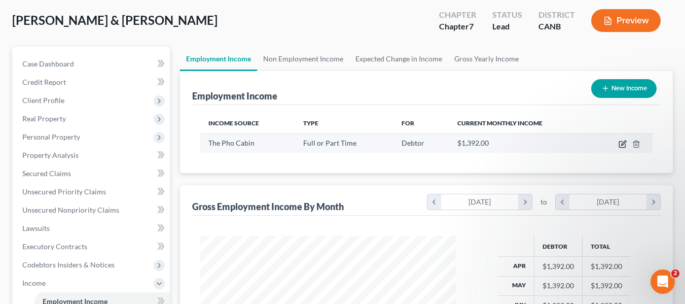
click at [620, 143] on icon "button" at bounding box center [622, 144] width 8 height 8
select select "0"
select select "4"
select select "1"
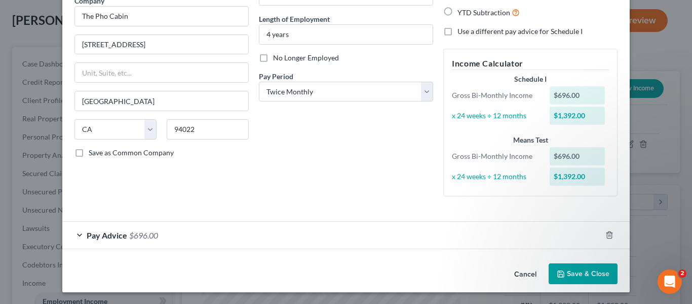
scroll to position [91, 0]
click at [72, 237] on div "Pay Advice $696.00" at bounding box center [331, 234] width 539 height 27
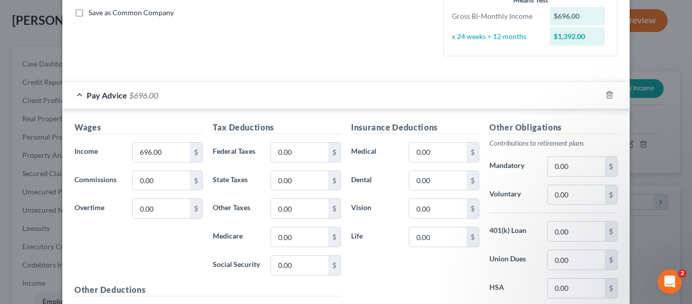
scroll to position [243, 0]
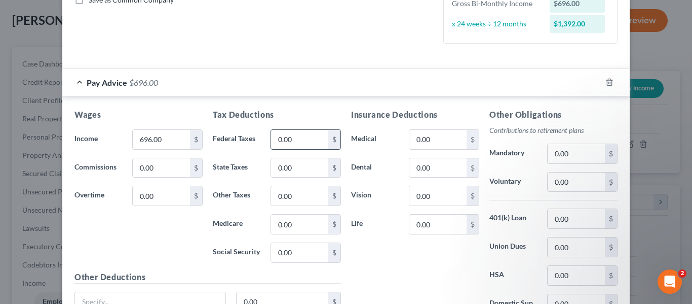
click at [303, 137] on input "0.00" at bounding box center [299, 139] width 57 height 19
type input "43.15"
click at [303, 171] on input "0.00" at bounding box center [299, 167] width 57 height 19
type input "8.35"
click at [292, 222] on input "0.00" at bounding box center [299, 223] width 57 height 19
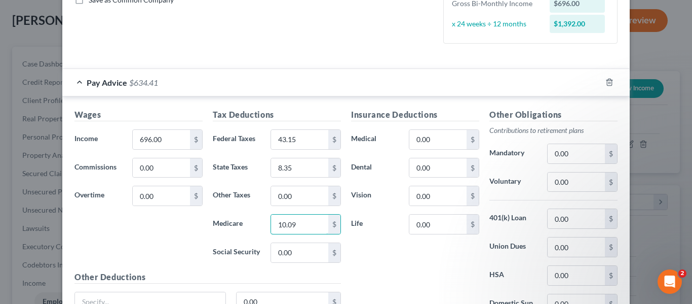
type input "10.09"
click at [399, 254] on div "Insurance Deductions Medical 0.00 $ Dental 0.00 $ Vision 0.00 $ Life 0.00 $" at bounding box center [415, 214] width 138 height 213
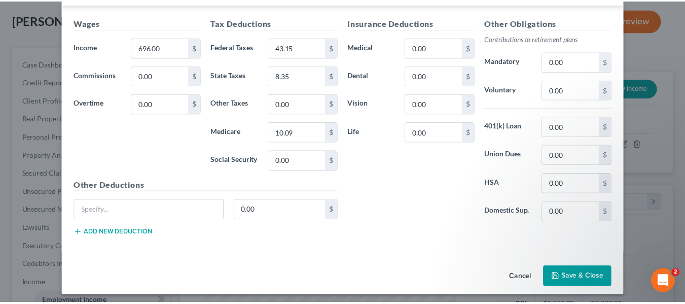
scroll to position [339, 0]
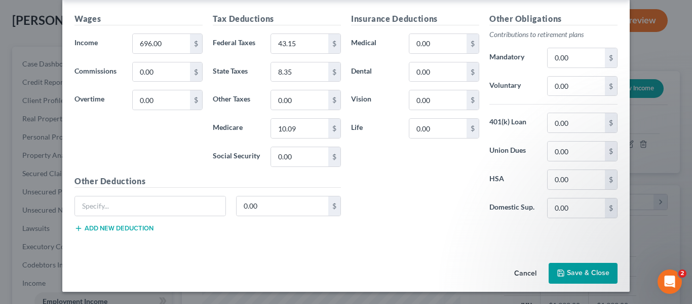
click at [573, 270] on button "Save & Close" at bounding box center [583, 273] width 69 height 21
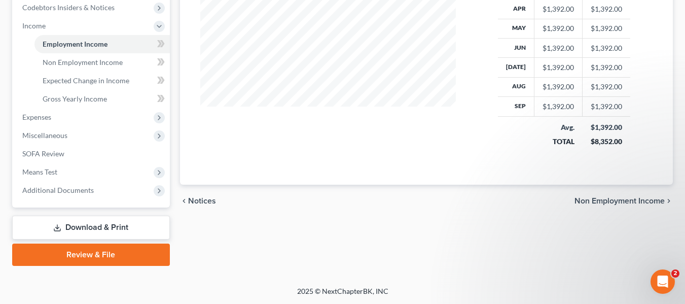
scroll to position [308, 0]
click at [623, 200] on span "Non Employment Income" at bounding box center [619, 200] width 90 height 8
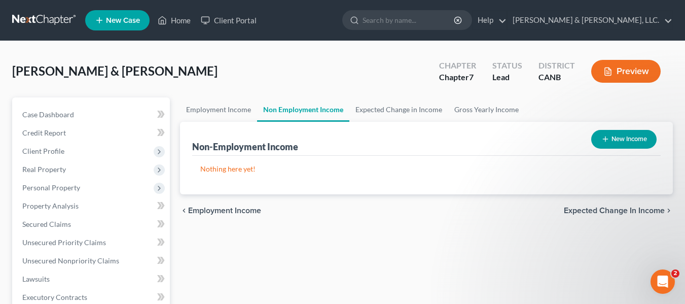
click at [615, 209] on span "Expected Change in Income" at bounding box center [614, 210] width 101 height 8
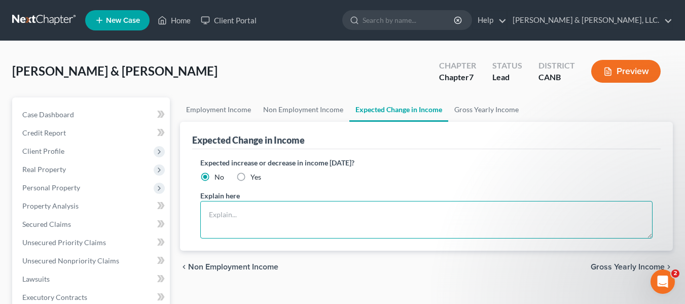
drag, startPoint x: 251, startPoint y: 209, endPoint x: 268, endPoint y: 209, distance: 16.2
click at [251, 209] on textarea at bounding box center [426, 220] width 452 height 38
type textarea "My income is a set amount. My spouse is not able to work due to his disability"
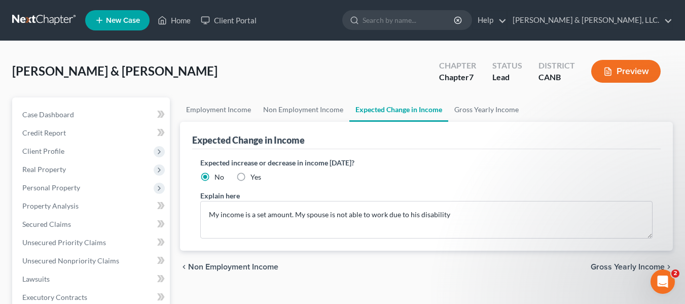
click at [620, 264] on span "Gross Yearly Income" at bounding box center [627, 267] width 74 height 8
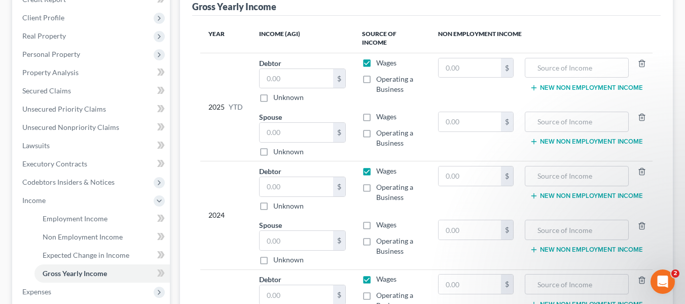
scroll to position [105, 0]
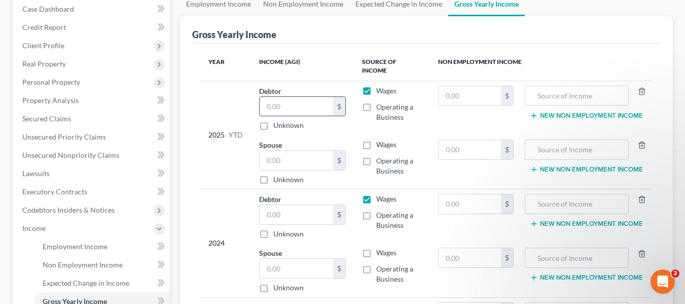
click at [284, 97] on input "text" at bounding box center [295, 106] width 73 height 19
type input "16,560"
click at [457, 113] on td "$" at bounding box center [476, 108] width 92 height 54
click at [453, 141] on input "text" at bounding box center [469, 149] width 62 height 19
click at [283, 205] on input "text" at bounding box center [295, 214] width 73 height 19
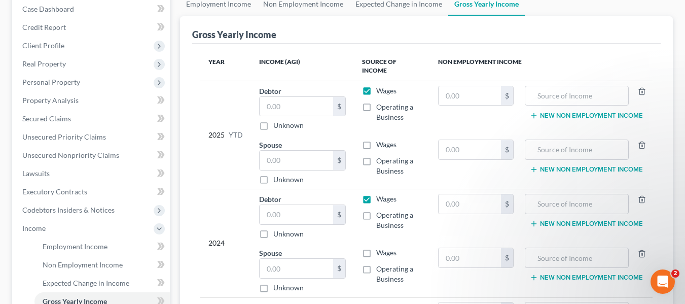
click at [2, 298] on div "Tran, Kieu & Nguyen, Hung Upgraded Chapter Chapter 7 Status Lead District CANB …" at bounding box center [342, 212] width 685 height 552
click at [283, 210] on input "text" at bounding box center [295, 214] width 73 height 19
click at [278, 205] on input "text" at bounding box center [295, 214] width 73 height 19
type input "16,560"
click at [466, 249] on input "text" at bounding box center [469, 257] width 62 height 19
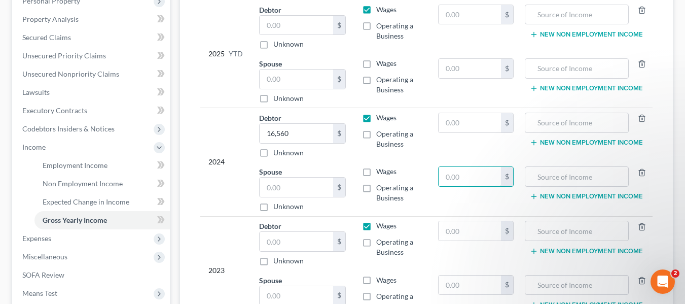
scroll to position [207, 0]
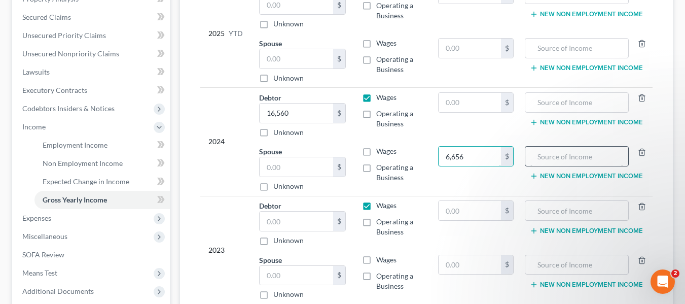
type input "6,656"
click at [569, 148] on input "text" at bounding box center [576, 155] width 93 height 19
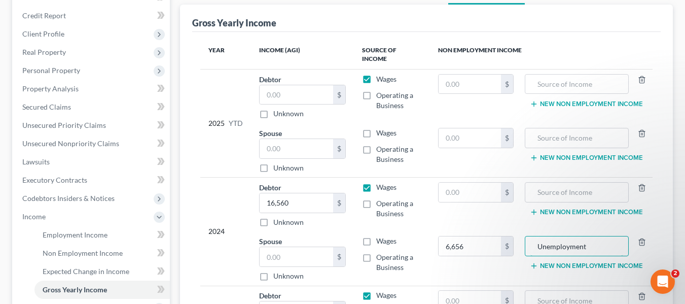
scroll to position [105, 0]
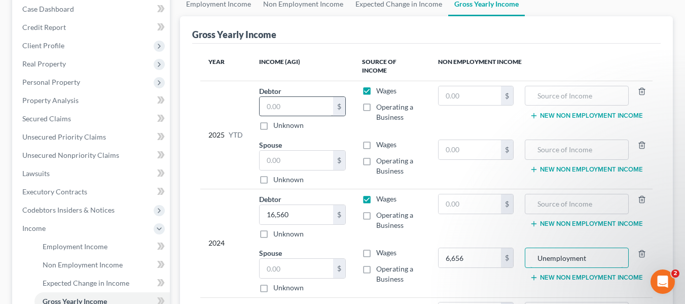
type input "Unemployment"
click at [289, 98] on input "text" at bounding box center [295, 106] width 73 height 19
drag, startPoint x: 308, startPoint y: 98, endPoint x: 216, endPoint y: 93, distance: 91.9
click at [224, 96] on tr "2025 YTD Debtor 9,822.00 $ Unknown Balance Undetermined 9,822.00 $ Unknown Wage…" at bounding box center [426, 108] width 452 height 54
type input "12,522"
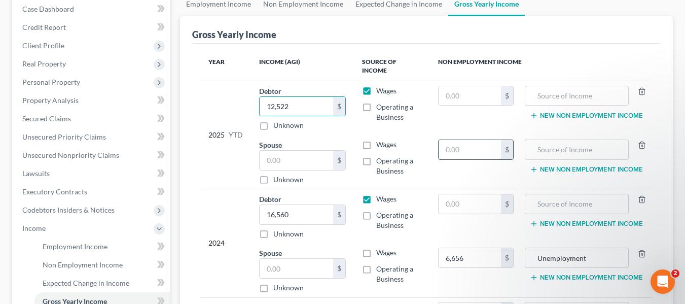
click at [472, 140] on input "text" at bounding box center [469, 149] width 62 height 19
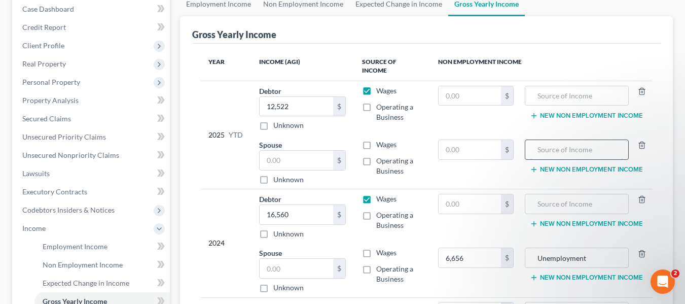
click at [548, 140] on input "text" at bounding box center [576, 149] width 93 height 19
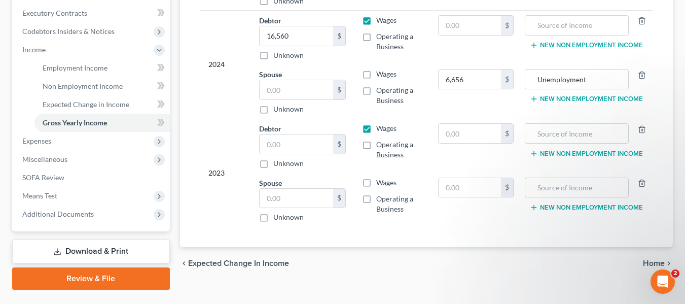
scroll to position [308, 0]
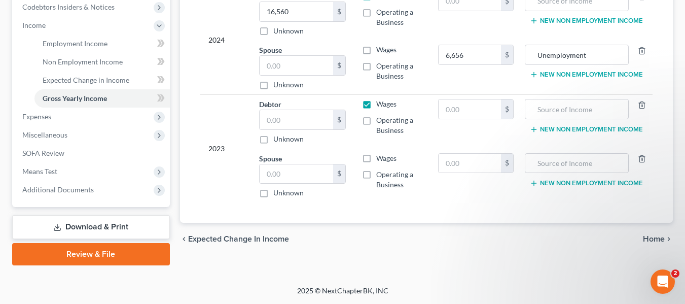
type input "No income"
click at [654, 235] on span "Home" at bounding box center [654, 239] width 22 height 8
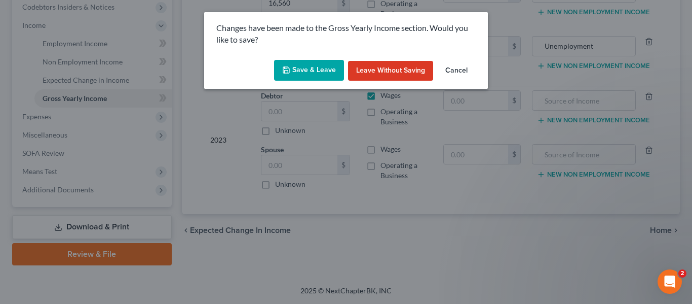
click at [300, 68] on button "Save & Leave" at bounding box center [309, 70] width 70 height 21
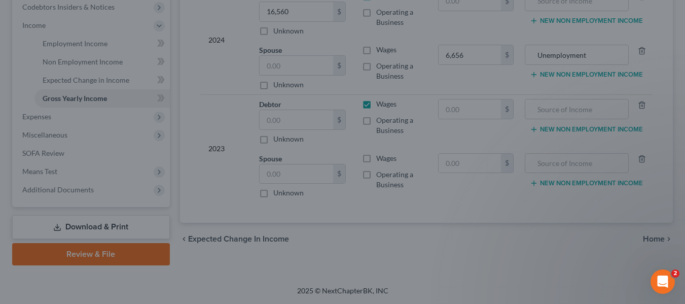
type input "6,656.00"
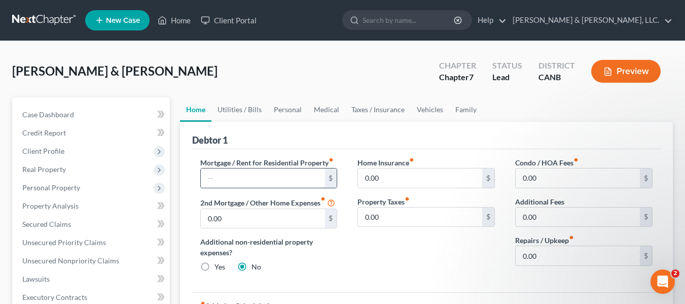
click at [241, 179] on input "text" at bounding box center [263, 177] width 124 height 19
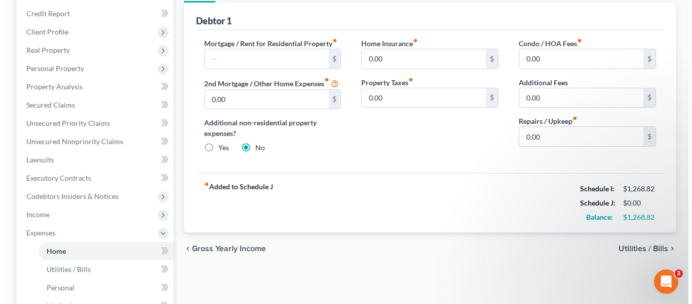
scroll to position [101, 0]
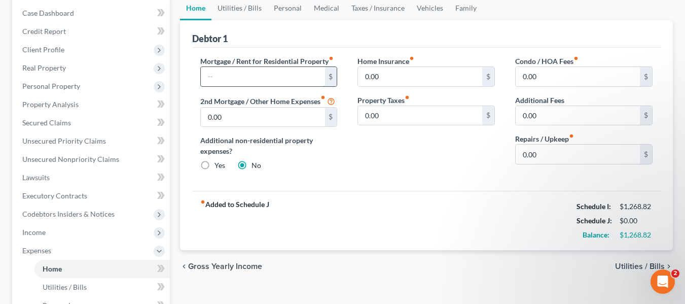
click at [236, 74] on input "text" at bounding box center [263, 76] width 124 height 19
click at [241, 78] on input "text" at bounding box center [263, 76] width 124 height 19
type input "420.00"
click at [631, 265] on span "Utilities / Bills" at bounding box center [640, 266] width 50 height 8
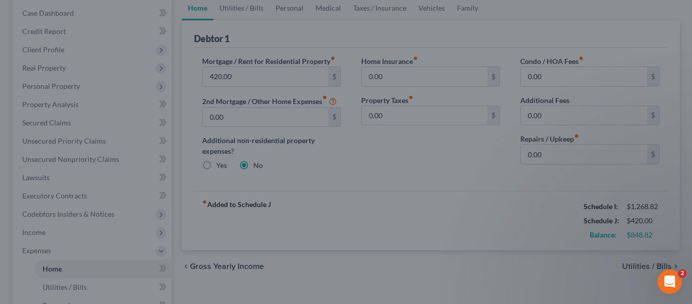
click at [596, 266] on div at bounding box center [346, 152] width 692 height 304
click at [359, 181] on div at bounding box center [346, 152] width 692 height 304
click at [352, 152] on div at bounding box center [346, 152] width 692 height 304
drag, startPoint x: 352, startPoint y: 152, endPoint x: 361, endPoint y: 165, distance: 15.7
click at [361, 165] on div at bounding box center [346, 152] width 692 height 304
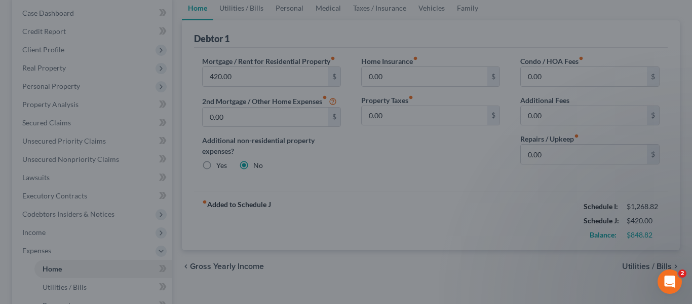
click at [373, 172] on div at bounding box center [346, 152] width 692 height 304
click at [383, 181] on div at bounding box center [346, 152] width 692 height 304
drag, startPoint x: 383, startPoint y: 181, endPoint x: 386, endPoint y: 189, distance: 8.2
click at [386, 189] on div at bounding box center [346, 152] width 692 height 304
click at [455, 196] on div at bounding box center [346, 152] width 692 height 304
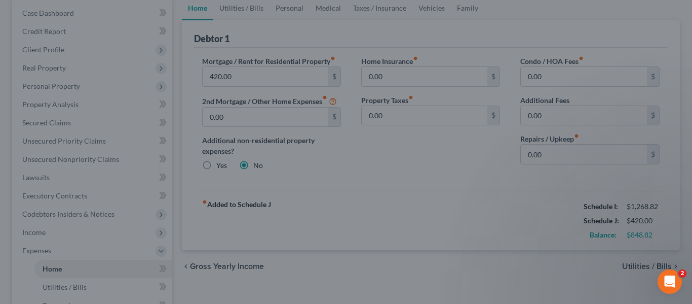
click at [455, 196] on div at bounding box center [346, 152] width 692 height 304
click at [457, 195] on div at bounding box center [346, 152] width 692 height 304
drag, startPoint x: 668, startPoint y: 280, endPoint x: 657, endPoint y: 279, distance: 11.2
click at [665, 280] on icon "Open Intercom Messenger" at bounding box center [668, 280] width 17 height 17
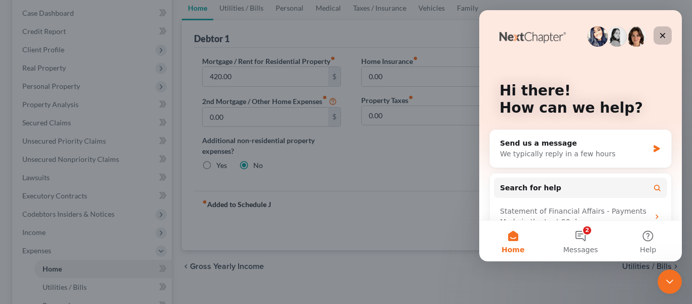
click at [665, 30] on div "Close" at bounding box center [663, 35] width 18 height 18
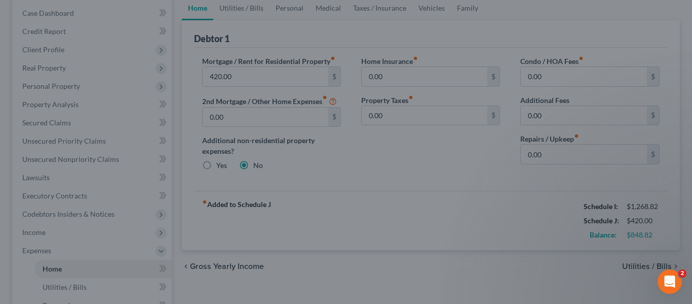
scroll to position [0, 0]
drag, startPoint x: 409, startPoint y: 231, endPoint x: 416, endPoint y: 232, distance: 6.7
click at [416, 232] on div at bounding box center [346, 152] width 692 height 304
click at [417, 232] on div at bounding box center [346, 152] width 692 height 304
drag, startPoint x: 422, startPoint y: 232, endPoint x: 436, endPoint y: 233, distance: 13.8
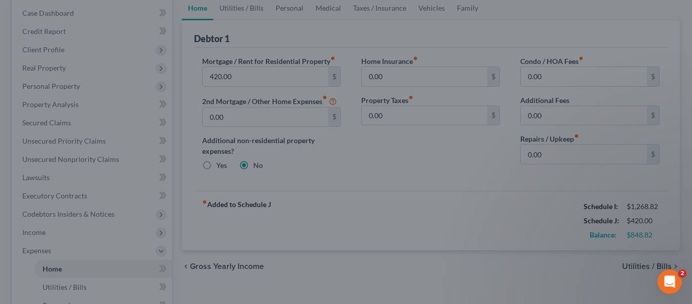
click at [429, 231] on div at bounding box center [346, 152] width 692 height 304
drag, startPoint x: 436, startPoint y: 233, endPoint x: 455, endPoint y: 196, distance: 41.9
click at [437, 234] on div at bounding box center [346, 152] width 692 height 304
drag, startPoint x: 466, startPoint y: 178, endPoint x: 447, endPoint y: 187, distance: 20.4
click at [470, 171] on div at bounding box center [346, 152] width 692 height 304
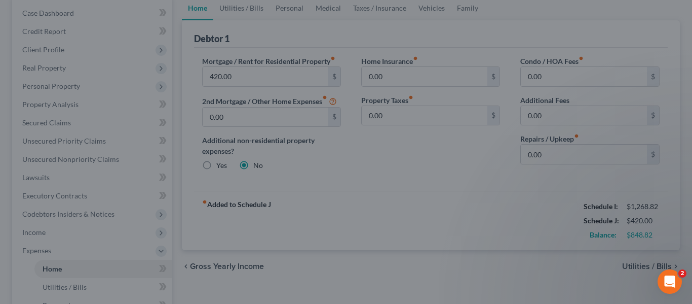
drag, startPoint x: 338, startPoint y: 194, endPoint x: 347, endPoint y: 191, distance: 9.8
click at [339, 193] on div at bounding box center [346, 152] width 692 height 304
click at [381, 212] on div at bounding box center [346, 152] width 692 height 304
click at [402, 214] on div at bounding box center [346, 152] width 692 height 304
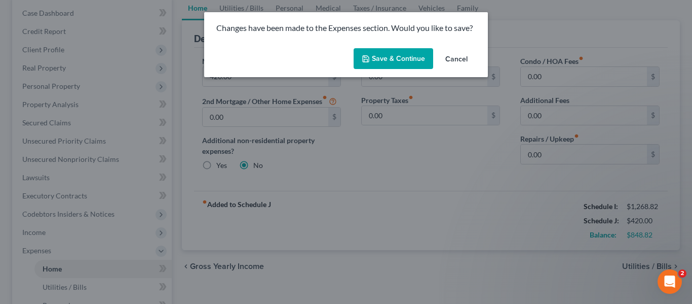
click at [394, 183] on div "Changes have been made to the Expenses section. Would you like to save? Save & …" at bounding box center [346, 152] width 692 height 304
click at [393, 58] on button "Save & Continue" at bounding box center [394, 58] width 80 height 21
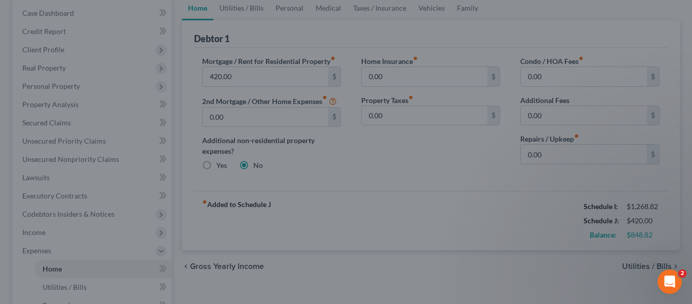
click at [437, 195] on div at bounding box center [346, 152] width 692 height 304
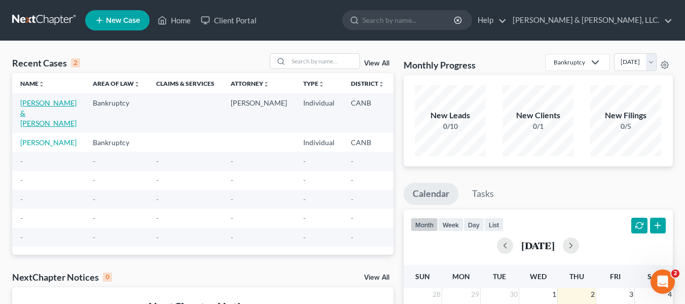
click at [26, 113] on link "[PERSON_NAME] & [PERSON_NAME]" at bounding box center [48, 112] width 56 height 29
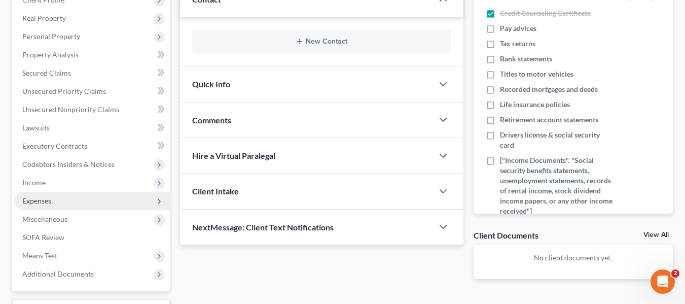
scroll to position [152, 0]
click at [49, 198] on span "Expenses" at bounding box center [36, 199] width 29 height 9
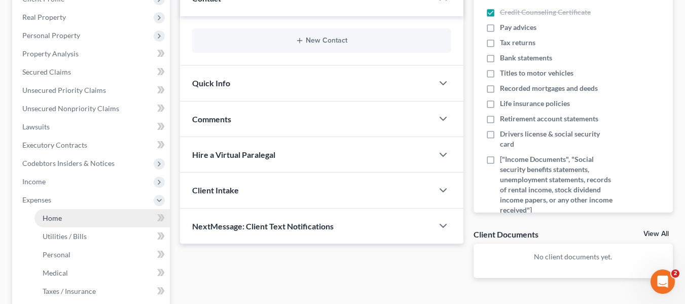
click at [50, 219] on span "Home" at bounding box center [52, 217] width 19 height 9
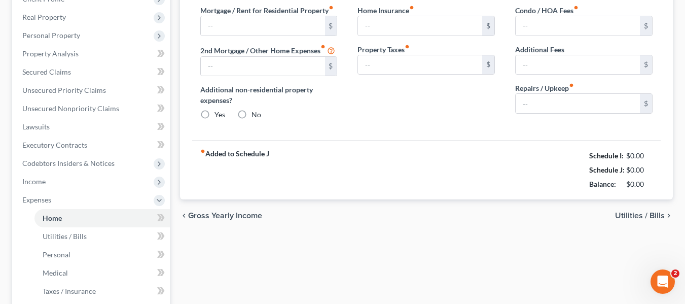
scroll to position [35, 0]
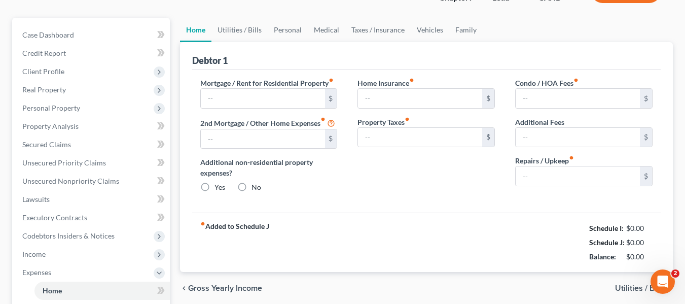
type input "420.00"
type input "0.00"
radio input "true"
type input "0.00"
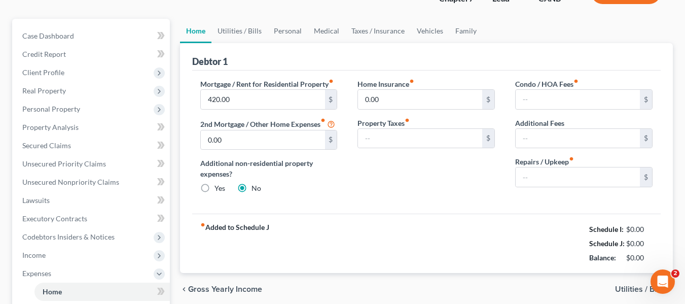
type input "0.00"
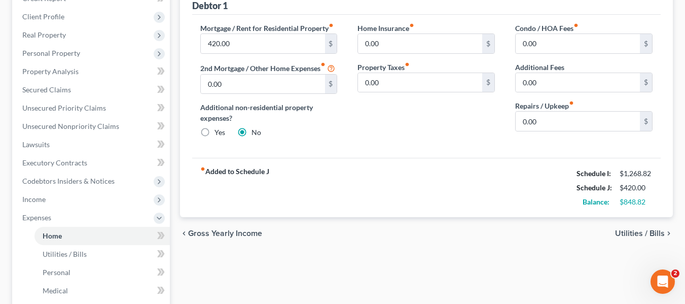
scroll to position [152, 0]
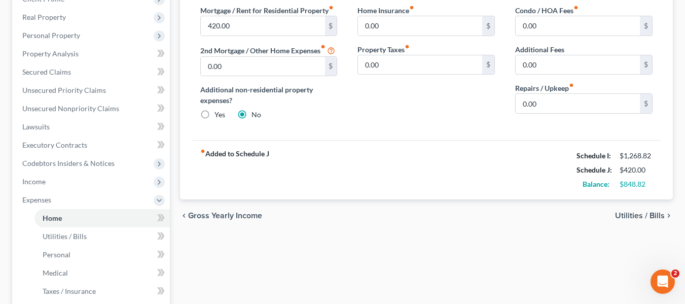
click at [642, 214] on span "Utilities / Bills" at bounding box center [640, 215] width 50 height 8
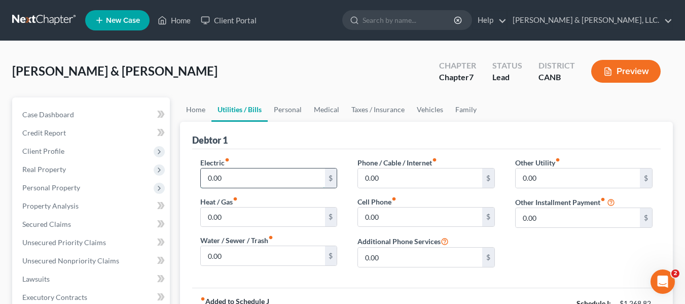
click at [236, 175] on input "0.00" at bounding box center [263, 177] width 124 height 19
click at [242, 178] on input "70" at bounding box center [263, 177] width 124 height 19
type input "70.00"
click at [388, 180] on input "0.00" at bounding box center [420, 177] width 124 height 19
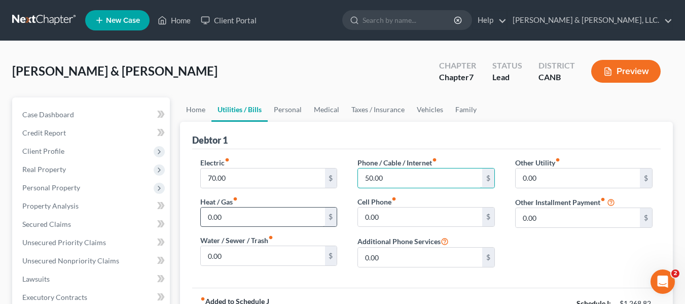
type input "50.00"
click at [222, 214] on input "0.00" at bounding box center [263, 216] width 124 height 19
click at [384, 216] on input "0.00" at bounding box center [420, 216] width 124 height 19
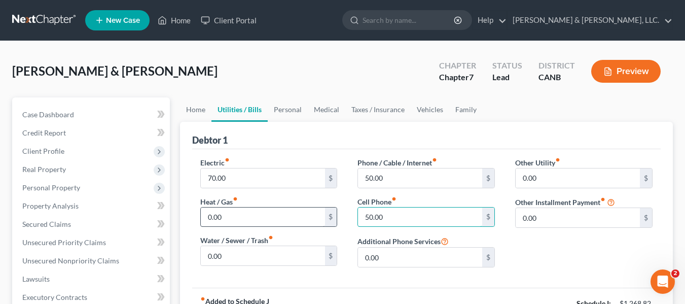
type input "50.00"
click at [294, 222] on input "0.00" at bounding box center [263, 216] width 124 height 19
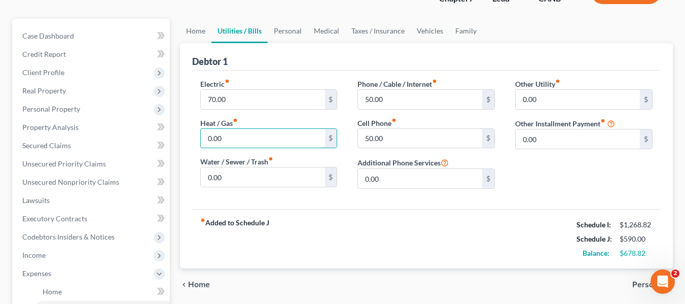
scroll to position [101, 0]
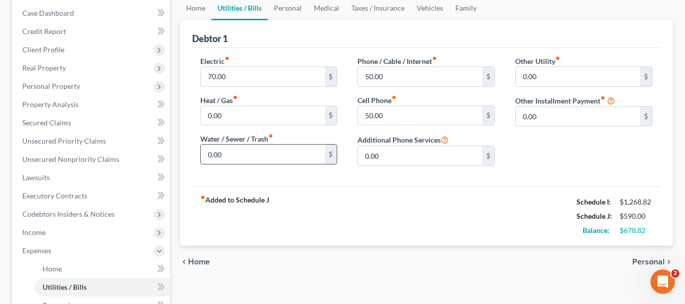
click at [233, 156] on input "0.00" at bounding box center [263, 153] width 124 height 19
type input "30.00"
click at [647, 260] on span "Personal" at bounding box center [648, 261] width 32 height 8
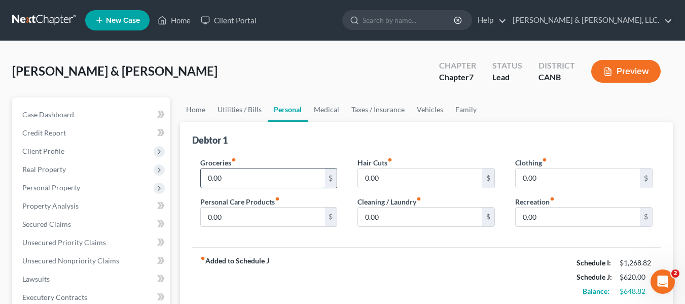
click at [240, 174] on input "0.00" at bounding box center [263, 177] width 124 height 19
type input "250.00"
click at [239, 222] on input "0.00" at bounding box center [263, 216] width 124 height 19
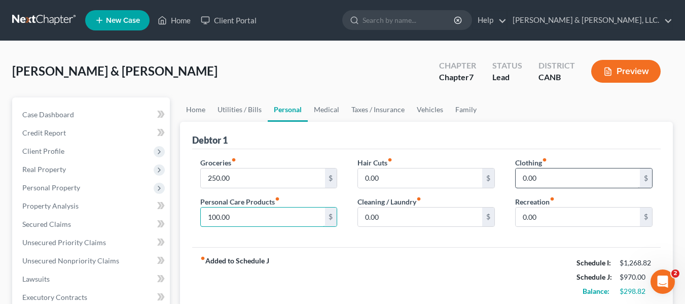
type input "100.00"
click at [555, 171] on input "0.00" at bounding box center [577, 177] width 124 height 19
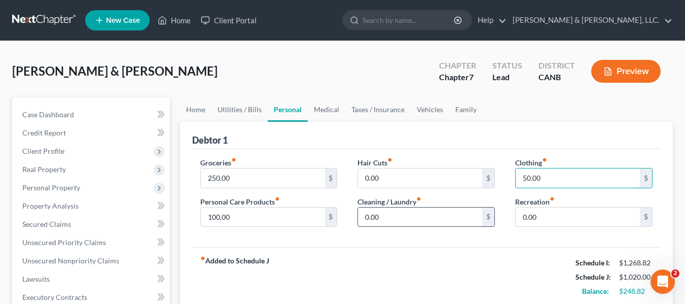
type input "50.00"
click at [424, 217] on input "0.00" at bounding box center [420, 216] width 124 height 19
type input "50.00"
click at [380, 242] on div "Groceries fiber_manual_record 250.00 $ Personal Care Products fiber_manual_reco…" at bounding box center [426, 198] width 468 height 98
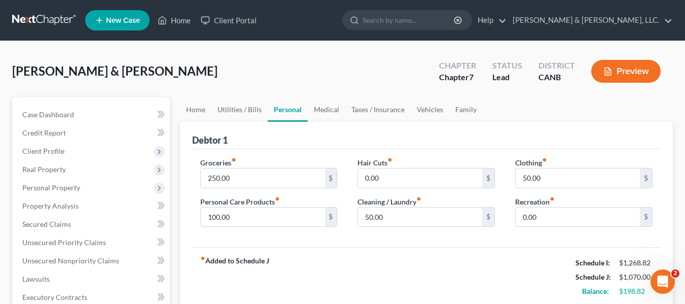
scroll to position [51, 0]
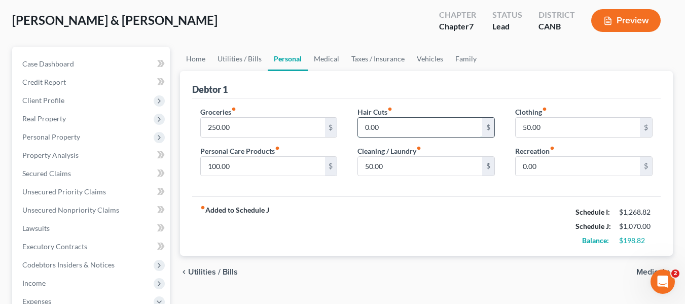
click at [380, 127] on input "0.00" at bounding box center [420, 127] width 124 height 19
type input "40.00"
click at [437, 185] on div "Groceries fiber_manual_record 250.00 $ Personal Care Products fiber_manual_reco…" at bounding box center [426, 147] width 468 height 98
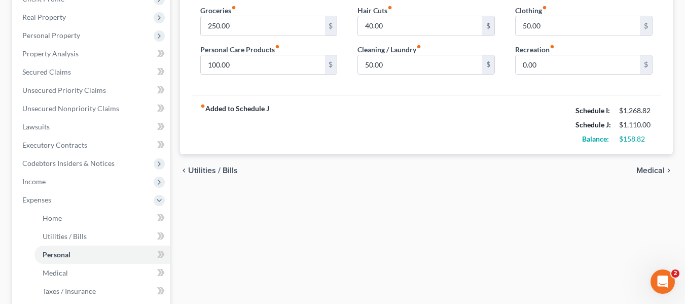
click at [652, 170] on span "Medical" at bounding box center [650, 170] width 28 height 8
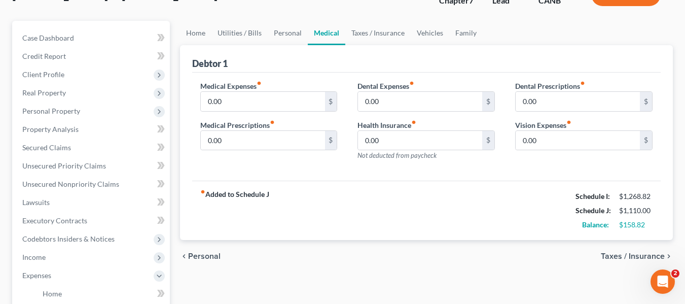
scroll to position [101, 0]
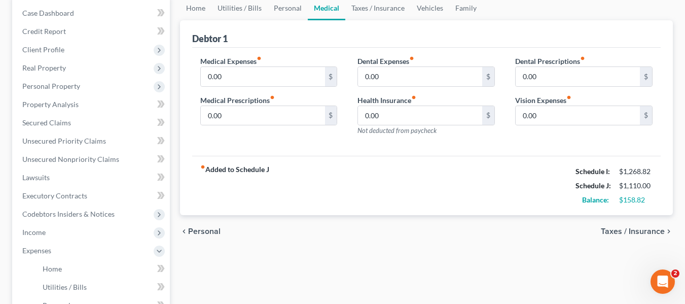
click at [644, 231] on span "Taxes / Insurance" at bounding box center [633, 231] width 64 height 8
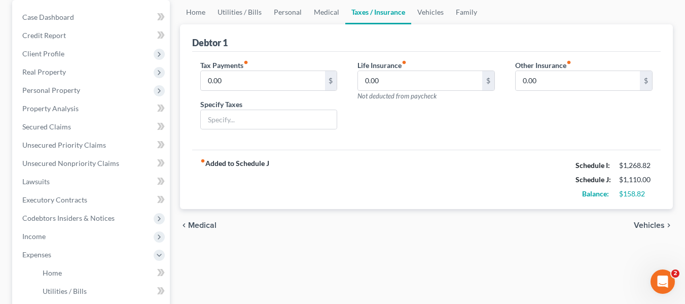
scroll to position [101, 0]
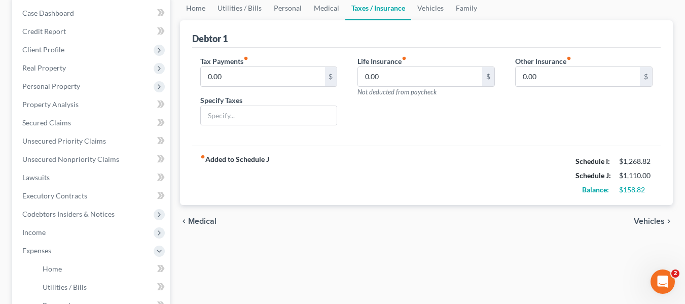
click at [645, 217] on span "Vehicles" at bounding box center [648, 221] width 31 height 8
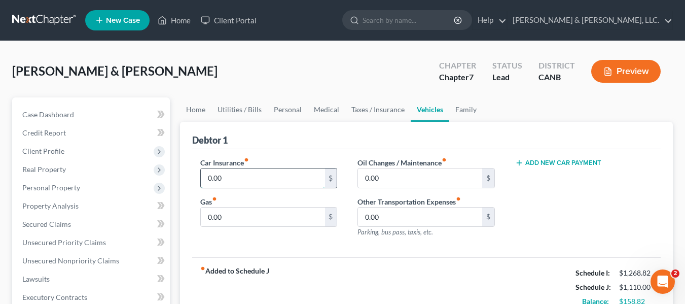
click at [250, 180] on input "0.00" at bounding box center [263, 177] width 124 height 19
type input "250"
type input "180.00"
click at [237, 177] on input "250" at bounding box center [263, 177] width 124 height 19
type input "250.00"
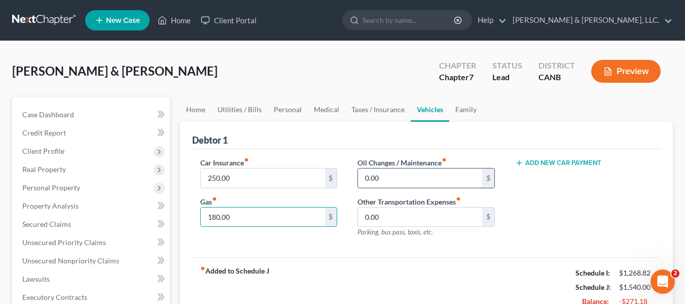
click at [401, 178] on input "0.00" at bounding box center [420, 177] width 124 height 19
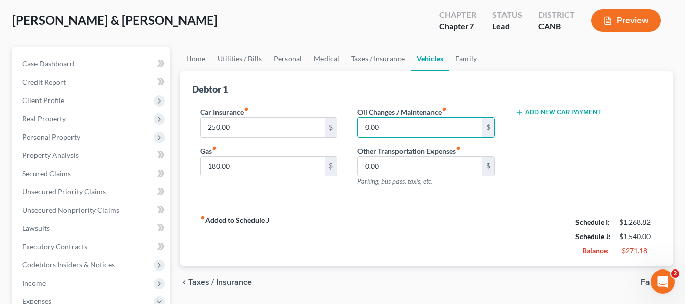
scroll to position [101, 0]
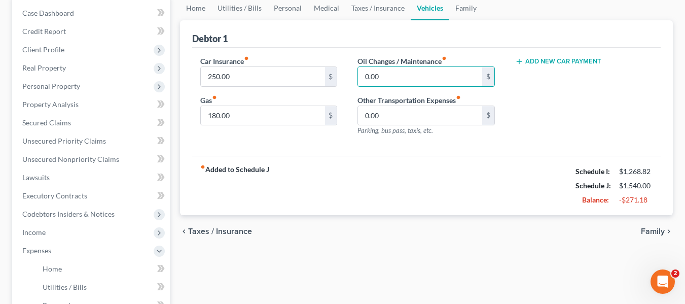
click at [653, 228] on span "Family" at bounding box center [653, 231] width 24 height 8
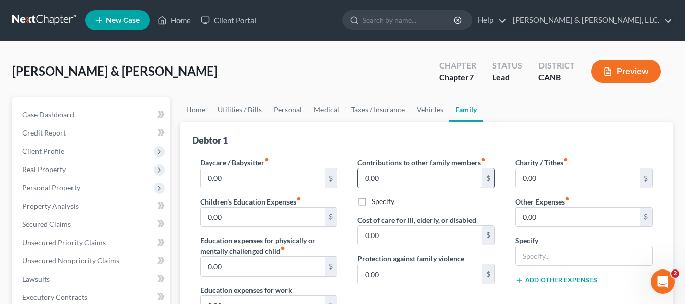
click at [391, 176] on input "0.00" at bounding box center [420, 177] width 124 height 19
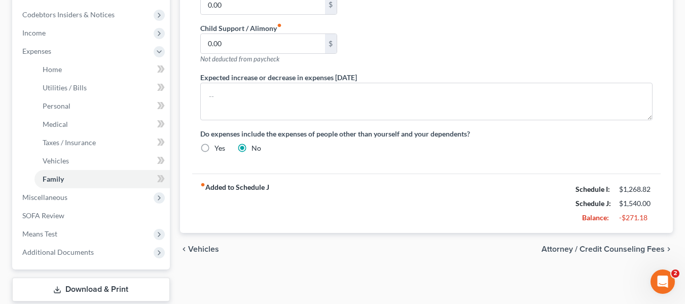
scroll to position [304, 0]
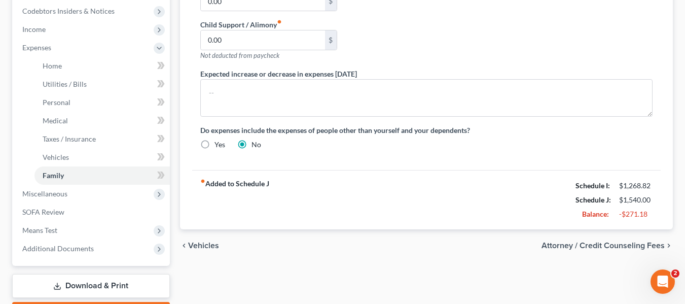
click at [614, 244] on span "Attorney / Credit Counseling Fees" at bounding box center [602, 245] width 123 height 8
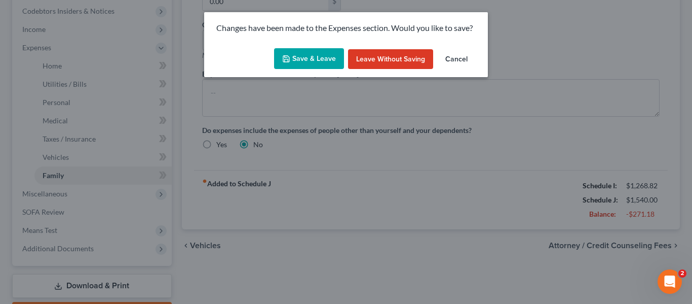
click at [306, 55] on button "Save & Leave" at bounding box center [309, 58] width 70 height 21
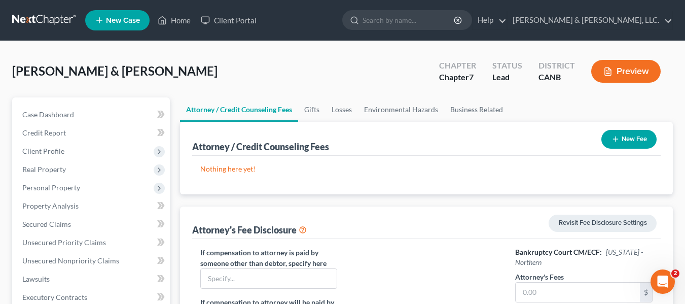
click at [628, 139] on button "New Fee" at bounding box center [628, 139] width 55 height 19
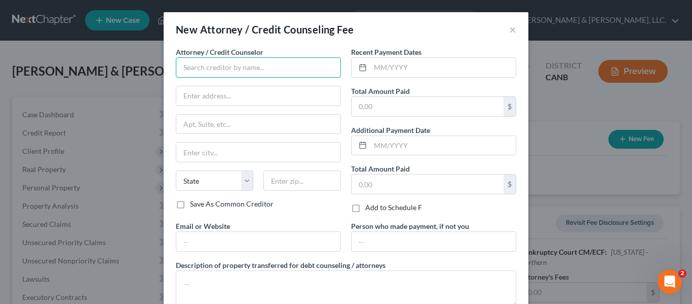
click at [229, 68] on input "text" at bounding box center [258, 67] width 165 height 20
click at [228, 69] on input "text" at bounding box center [258, 67] width 165 height 20
type input "Access Counseling"
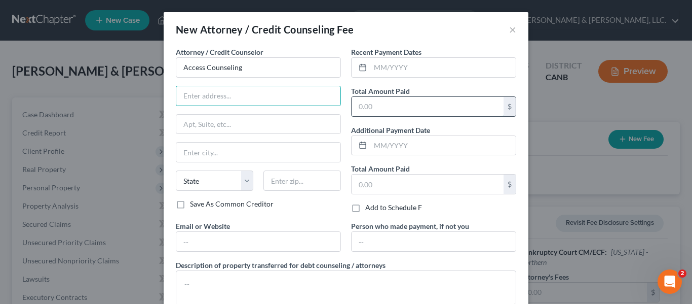
click at [373, 106] on input "text" at bounding box center [428, 106] width 152 height 19
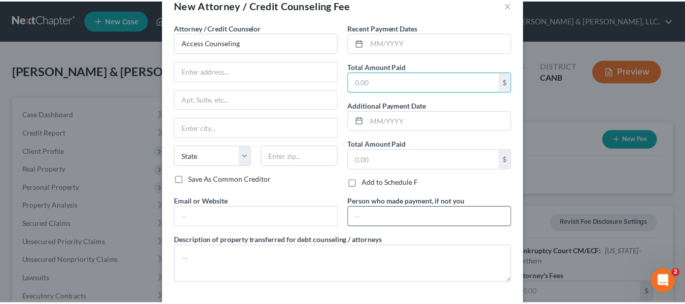
scroll to position [68, 0]
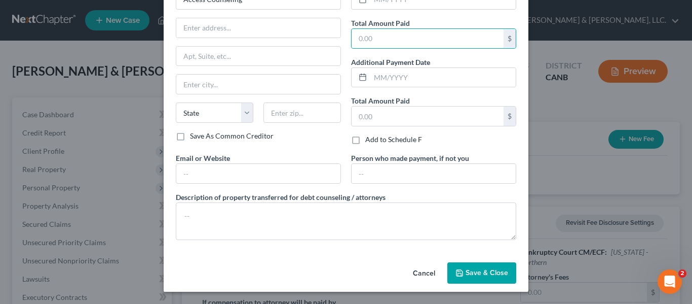
click at [483, 274] on span "Save & Close" at bounding box center [487, 272] width 43 height 9
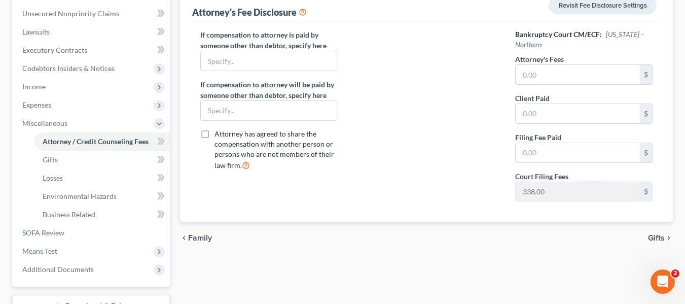
scroll to position [253, 0]
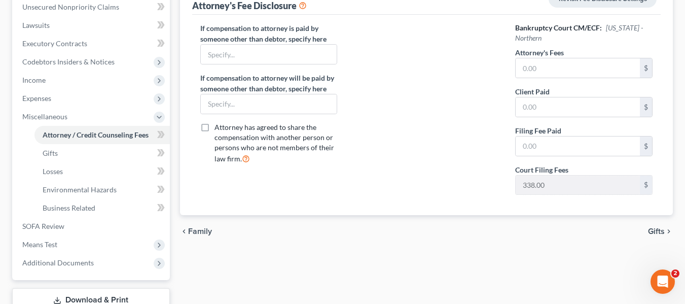
click at [656, 229] on span "Gifts" at bounding box center [656, 231] width 17 height 8
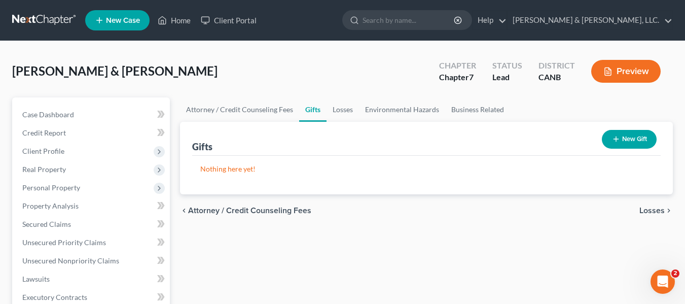
click at [653, 210] on span "Losses" at bounding box center [651, 210] width 25 height 8
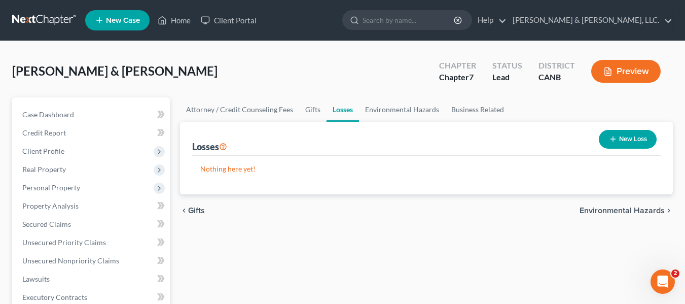
click at [631, 141] on button "New Loss" at bounding box center [627, 139] width 58 height 19
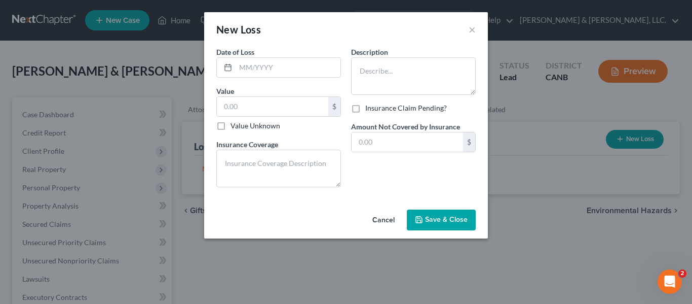
click at [383, 218] on button "Cancel" at bounding box center [383, 220] width 39 height 20
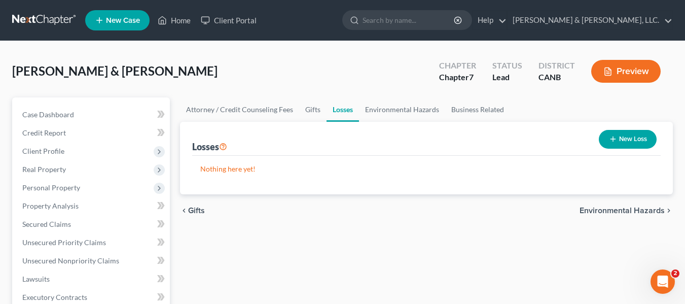
click at [623, 207] on span "Environmental Hazards" at bounding box center [621, 210] width 85 height 8
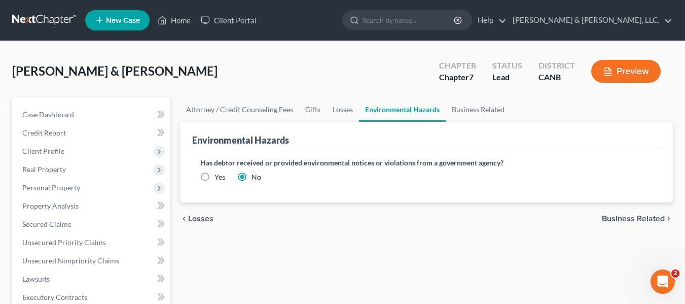
click at [649, 218] on span "Business Related" at bounding box center [633, 218] width 63 height 8
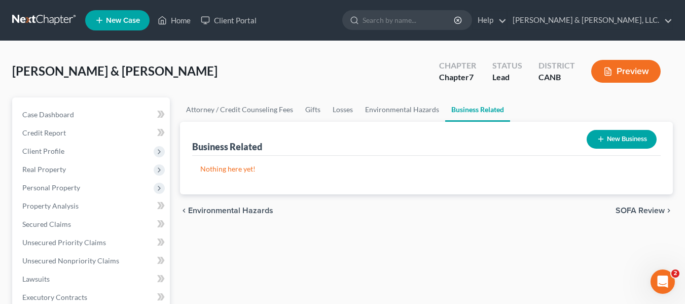
click at [640, 212] on span "SOFA Review" at bounding box center [639, 210] width 49 height 8
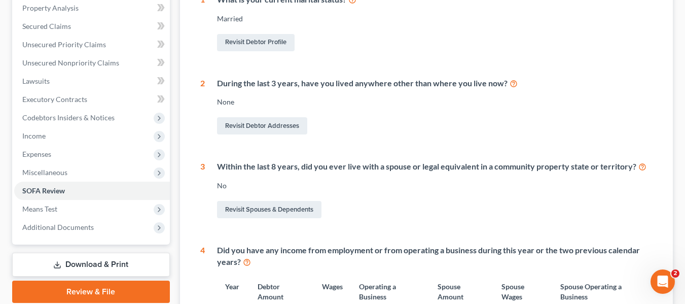
scroll to position [203, 0]
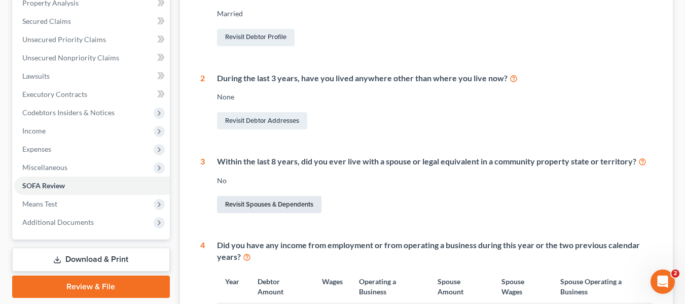
click at [261, 201] on link "Revisit Spouses & Dependents" at bounding box center [269, 204] width 104 height 17
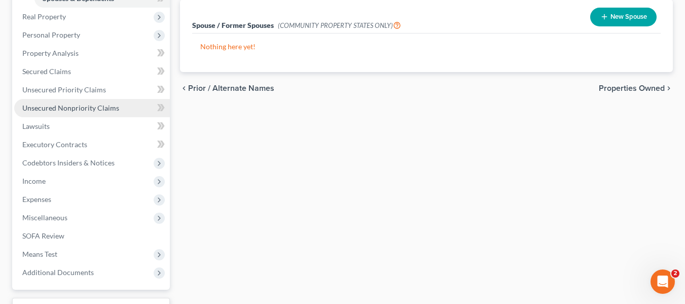
scroll to position [304, 0]
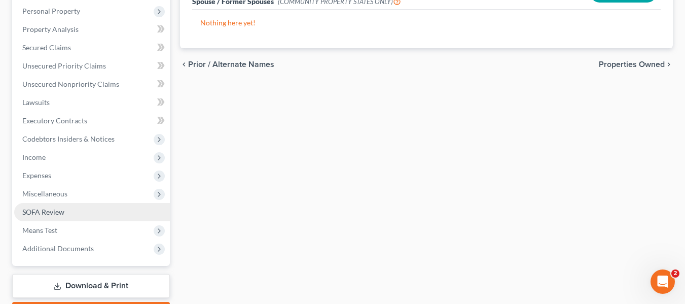
click at [51, 210] on span "SOFA Review" at bounding box center [43, 211] width 42 height 9
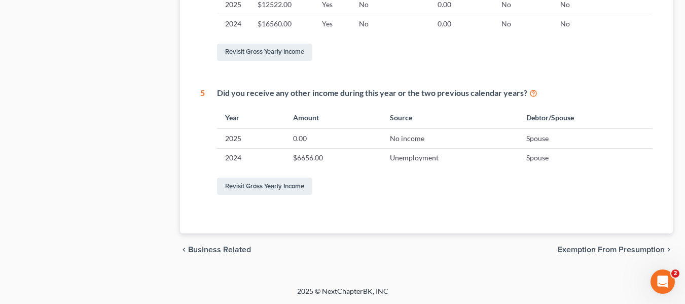
scroll to position [511, 0]
click at [610, 247] on span "Exemption from Presumption" at bounding box center [610, 249] width 107 height 8
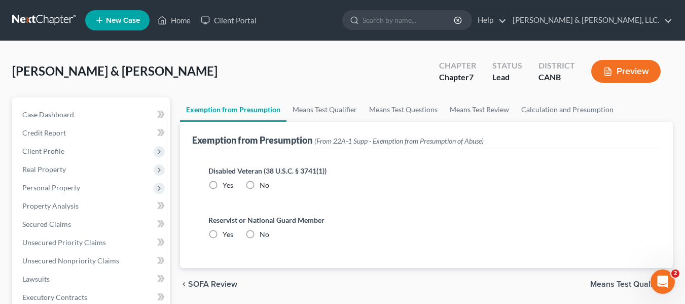
click at [259, 184] on label "No" at bounding box center [264, 185] width 10 height 10
click at [264, 184] on input "No" at bounding box center [267, 183] width 7 height 7
radio input "true"
click at [259, 235] on label "No" at bounding box center [264, 234] width 10 height 10
click at [264, 235] on input "No" at bounding box center [267, 232] width 7 height 7
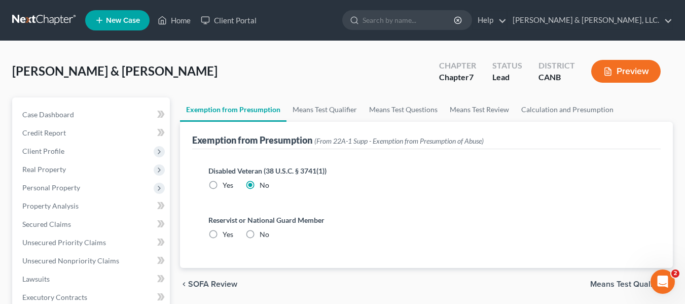
radio input "true"
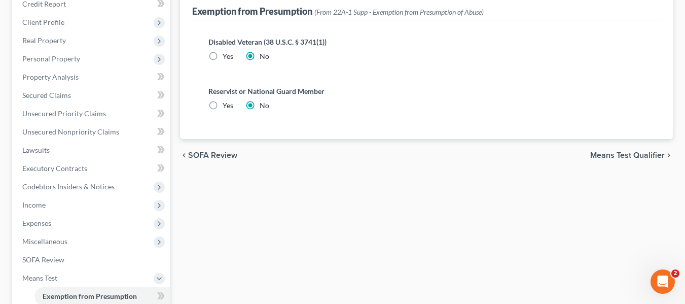
scroll to position [152, 0]
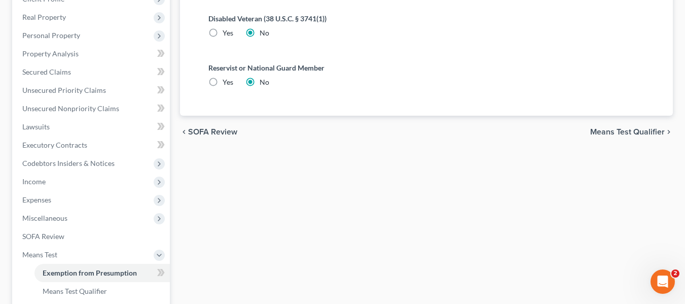
click at [628, 131] on span "Means Test Qualifier" at bounding box center [627, 132] width 74 height 8
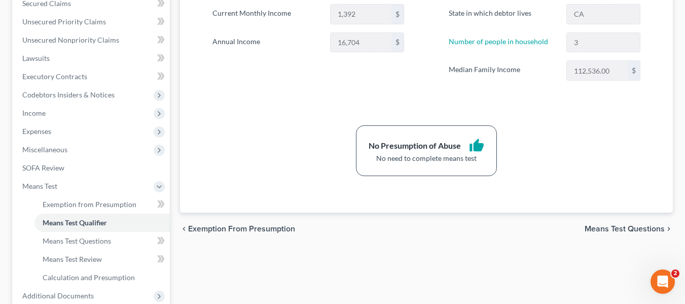
scroll to position [253, 0]
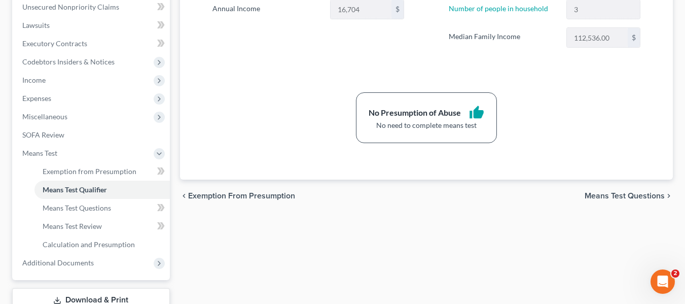
click at [638, 195] on span "Means Test Questions" at bounding box center [624, 196] width 80 height 8
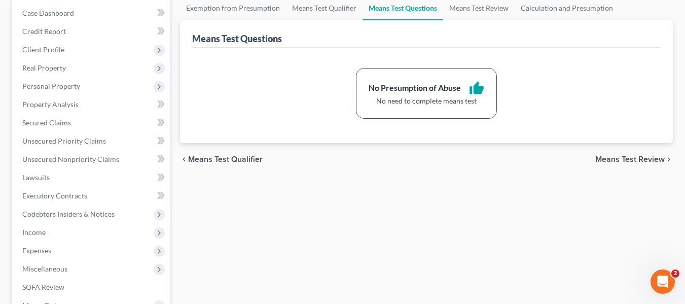
click at [641, 159] on span "Means Test Review" at bounding box center [629, 159] width 69 height 8
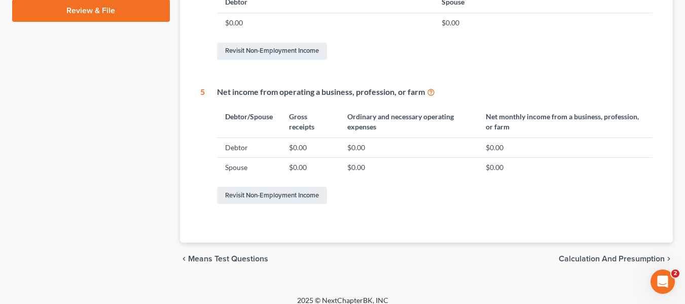
scroll to position [579, 0]
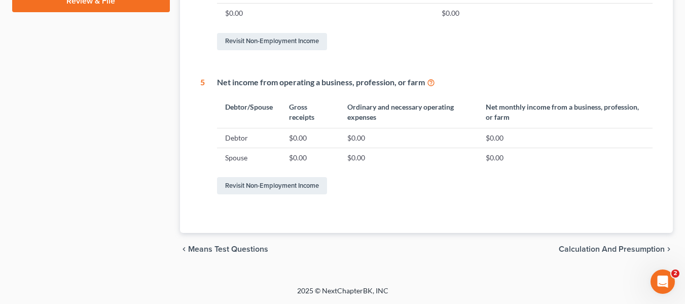
click at [602, 249] on span "Calculation and Presumption" at bounding box center [611, 249] width 106 height 8
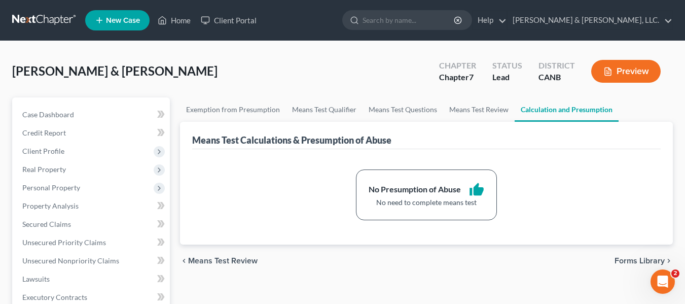
click at [642, 257] on span "Forms Library" at bounding box center [639, 260] width 50 height 8
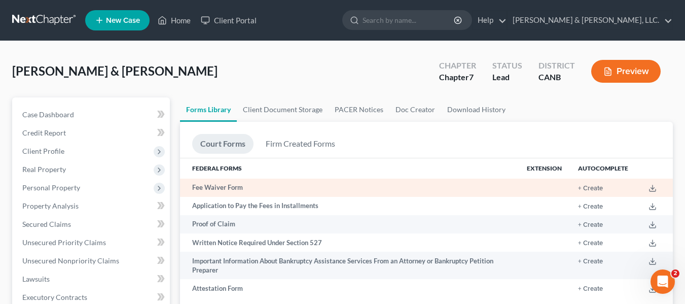
click at [224, 187] on td "Fee Waiver Form" at bounding box center [349, 187] width 339 height 18
click at [588, 188] on button "+ Create" at bounding box center [590, 188] width 25 height 7
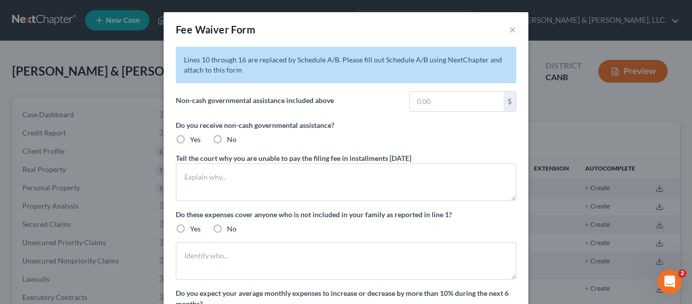
click at [227, 137] on label "No" at bounding box center [232, 139] width 10 height 10
click at [231, 137] on input "No" at bounding box center [234, 137] width 7 height 7
radio input "true"
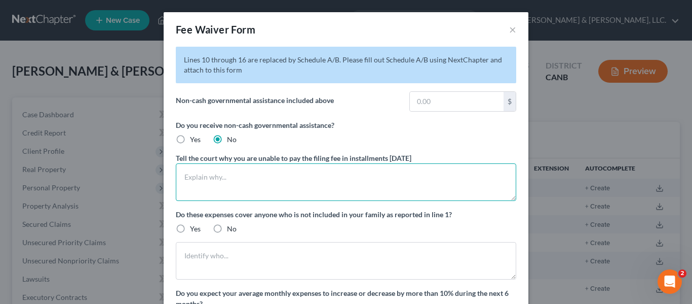
click at [226, 177] on textarea at bounding box center [346, 182] width 341 height 38
type textarea "I do not have sufficient funds to pay the filing fees."
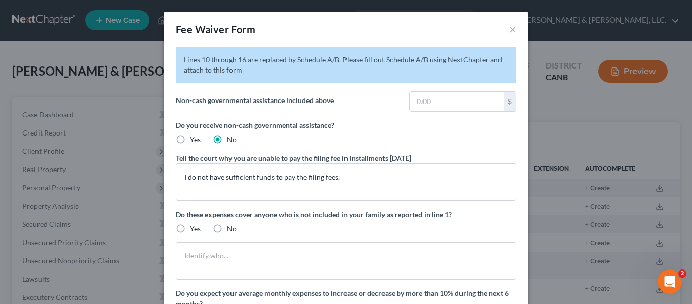
click at [190, 140] on label "Yes" at bounding box center [195, 139] width 11 height 10
click at [194, 140] on input "Yes" at bounding box center [197, 137] width 7 height 7
radio input "true"
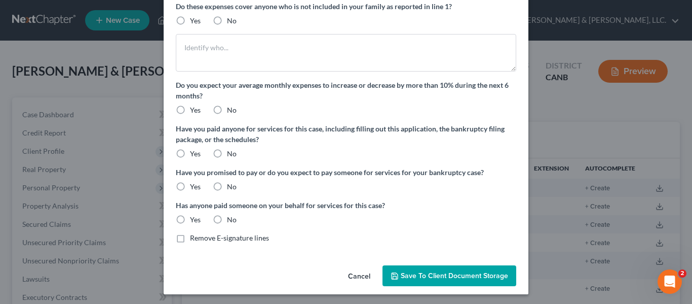
scroll to position [256, 0]
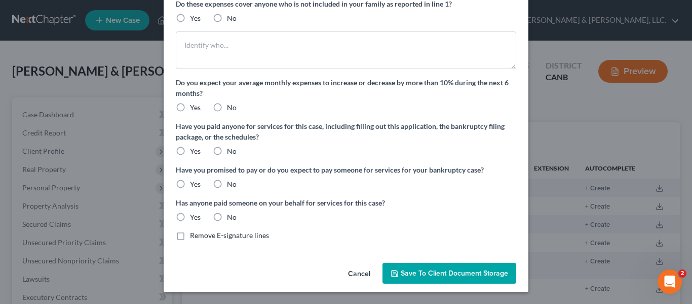
drag, startPoint x: 178, startPoint y: 152, endPoint x: 285, endPoint y: 185, distance: 112.5
click at [190, 152] on label "Yes" at bounding box center [195, 151] width 11 height 10
click at [194, 152] on input "Yes" at bounding box center [197, 149] width 7 height 7
radio input "true"
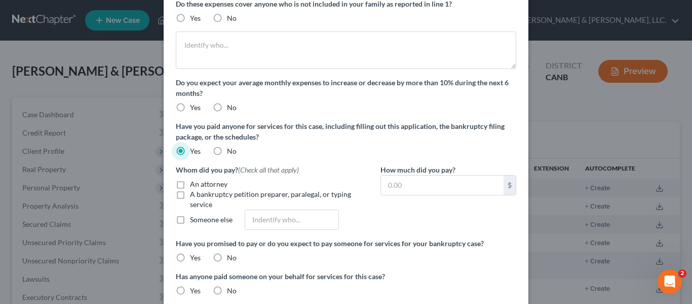
click at [227, 153] on label "No" at bounding box center [232, 151] width 10 height 10
click at [231, 153] on input "No" at bounding box center [234, 149] width 7 height 7
radio input "true"
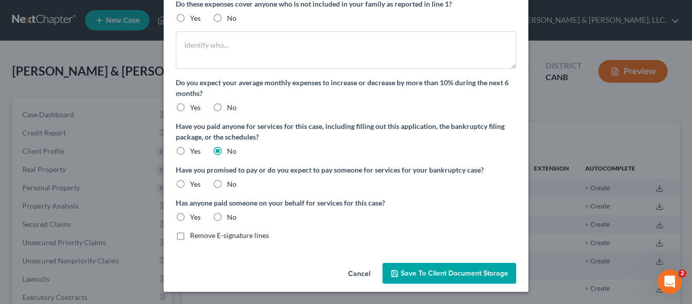
click at [227, 183] on label "No" at bounding box center [232, 184] width 10 height 10
click at [231, 183] on input "No" at bounding box center [234, 182] width 7 height 7
radio input "true"
click at [227, 218] on label "No" at bounding box center [232, 217] width 10 height 10
click at [231, 218] on input "No" at bounding box center [234, 215] width 7 height 7
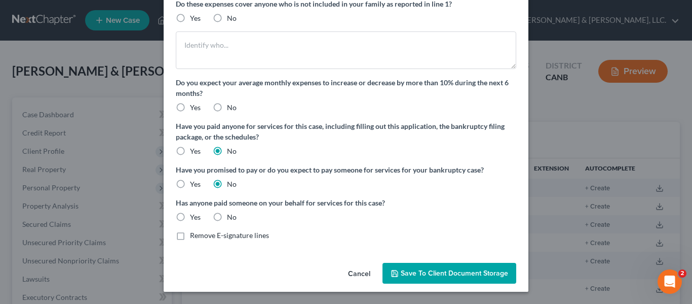
radio input "true"
click at [190, 106] on label "Yes" at bounding box center [195, 107] width 11 height 10
click at [194, 106] on input "Yes" at bounding box center [197, 105] width 7 height 7
radio input "true"
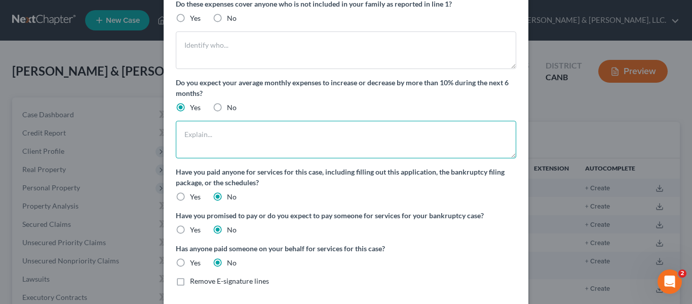
click at [203, 129] on textarea at bounding box center [346, 140] width 341 height 38
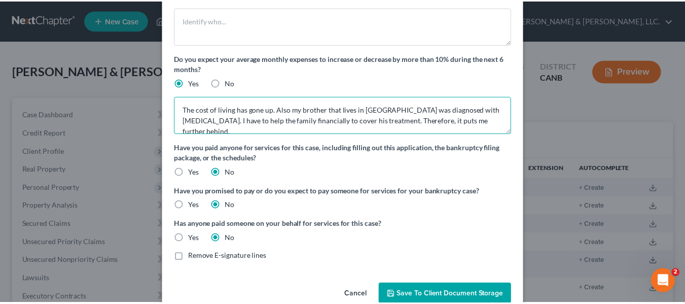
scroll to position [302, 0]
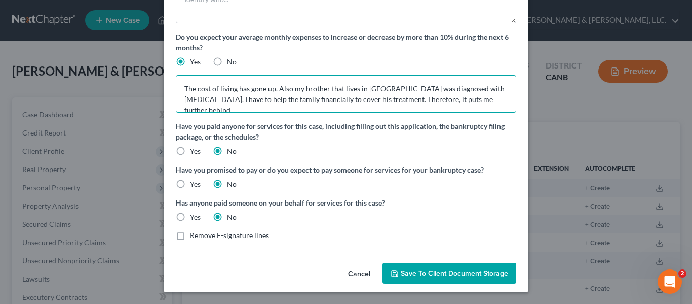
type textarea "The cost of living has gone up. Also my brother that lives in [GEOGRAPHIC_DATA]…"
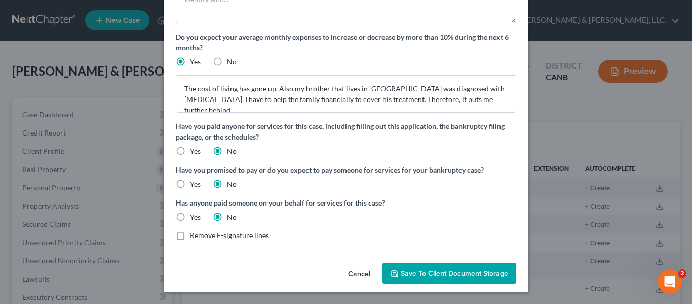
click at [428, 271] on span "Save to Client Document Storage" at bounding box center [454, 273] width 107 height 9
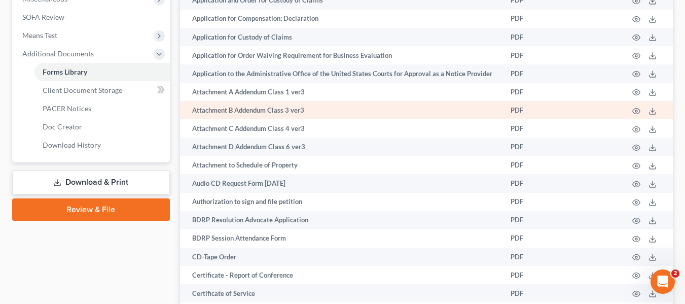
scroll to position [439, 0]
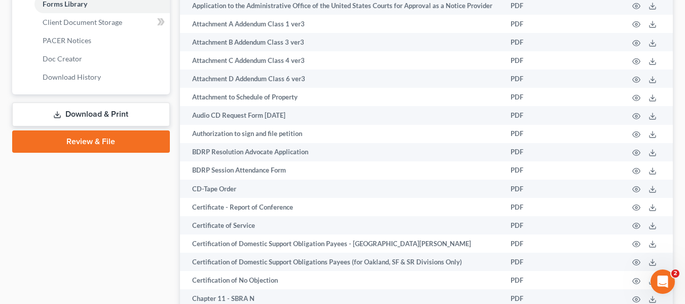
drag, startPoint x: 85, startPoint y: 138, endPoint x: 471, endPoint y: 211, distance: 392.5
click at [85, 138] on link "Review & File" at bounding box center [91, 141] width 158 height 22
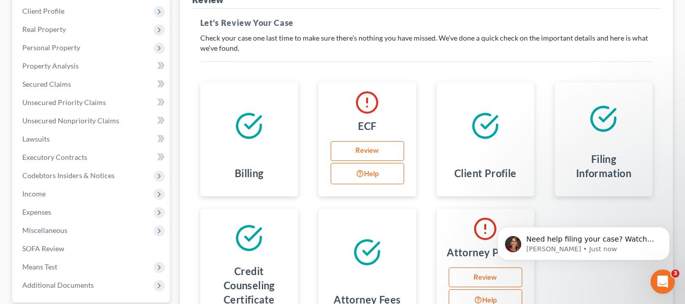
scroll to position [152, 0]
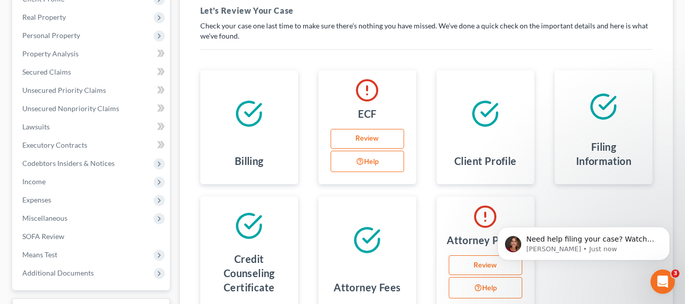
click at [365, 133] on link "Review" at bounding box center [366, 139] width 73 height 20
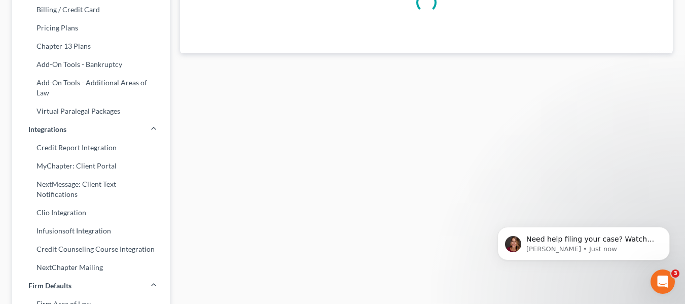
scroll to position [2, 0]
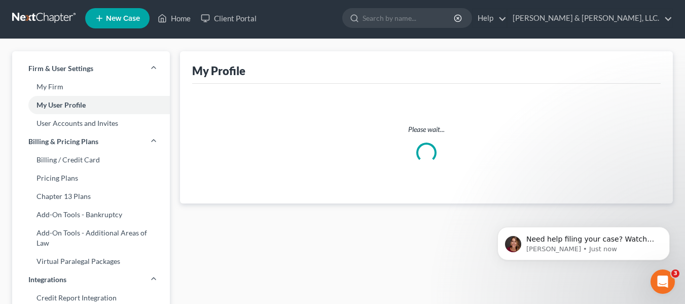
select select "4"
select select "paralegal"
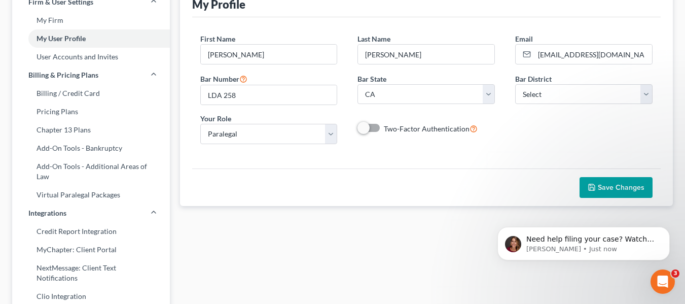
scroll to position [51, 0]
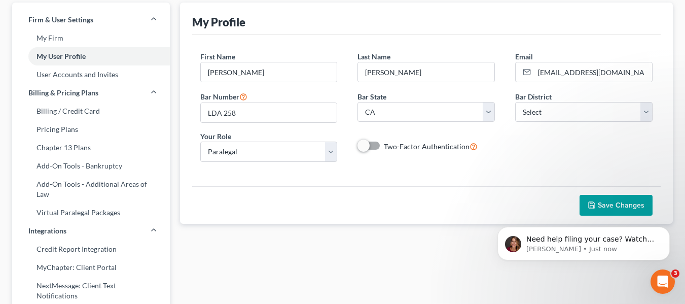
click at [620, 202] on span "Save Changes" at bounding box center [620, 205] width 47 height 9
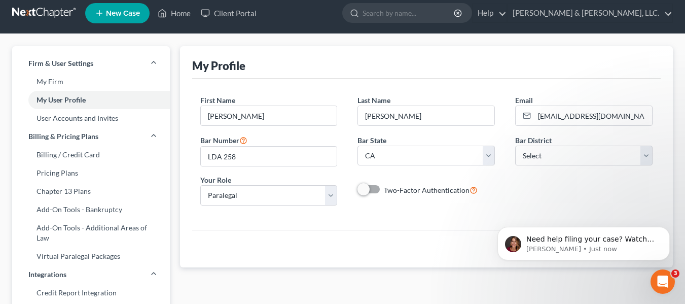
scroll to position [0, 0]
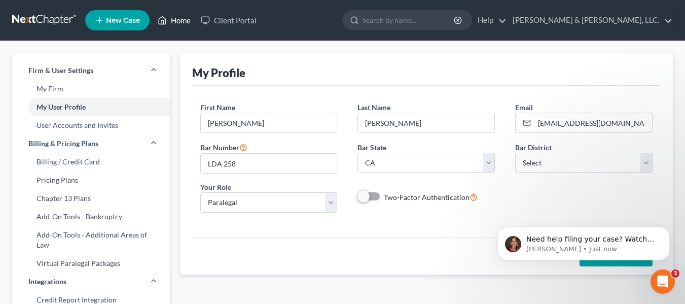
click at [185, 19] on link "Home" at bounding box center [174, 20] width 43 height 18
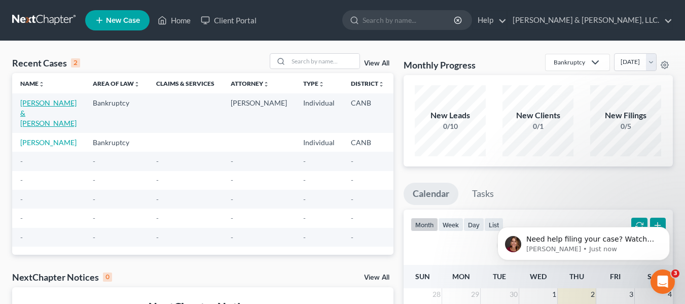
click at [25, 107] on link "[PERSON_NAME] & [PERSON_NAME]" at bounding box center [48, 112] width 56 height 29
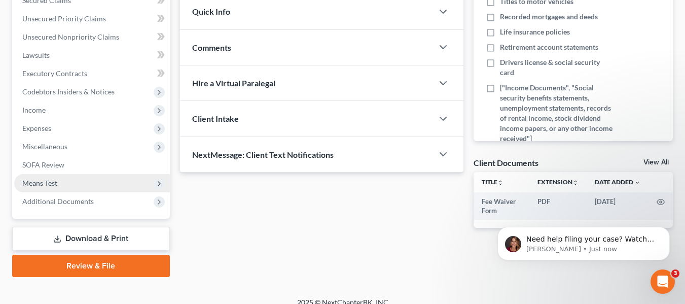
scroll to position [235, 0]
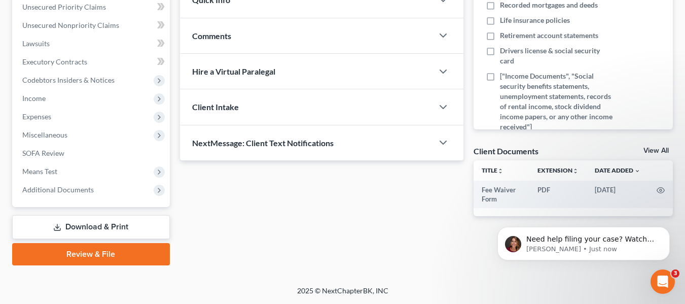
click at [87, 251] on link "Review & File" at bounding box center [91, 254] width 158 height 22
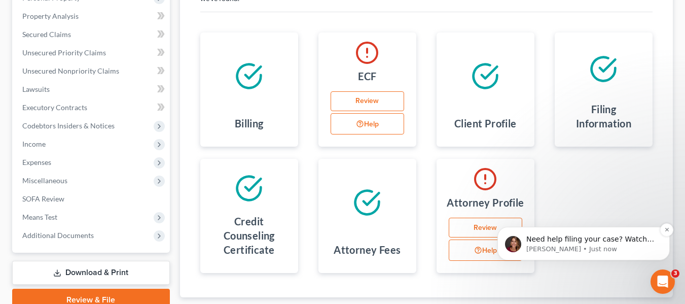
scroll to position [254, 0]
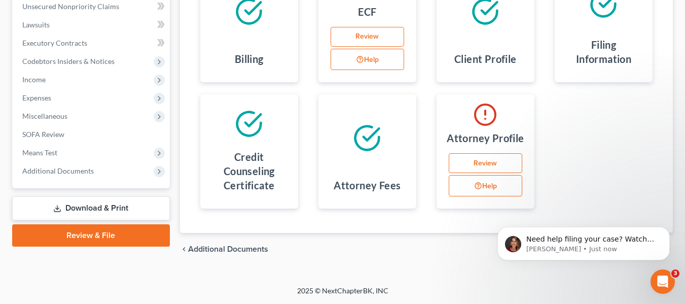
drag, startPoint x: 494, startPoint y: 162, endPoint x: 484, endPoint y: 166, distance: 10.9
click at [494, 162] on link "Review" at bounding box center [484, 163] width 73 height 20
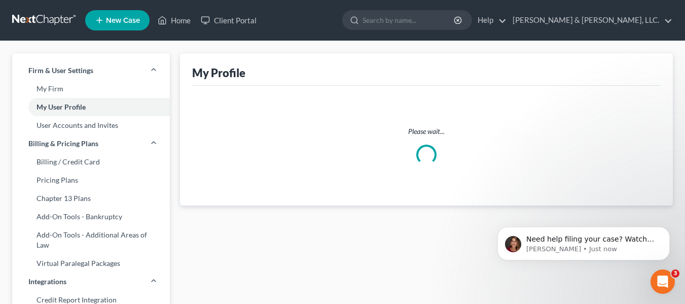
select select "4"
select select "paralegal"
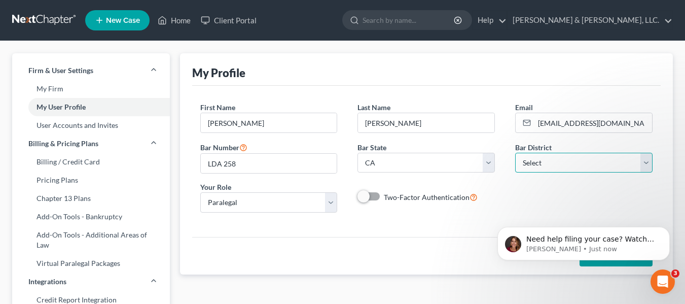
click at [645, 166] on select "Select [US_STATE] - [GEOGRAPHIC_DATA] [US_STATE] - [GEOGRAPHIC_DATA][US_STATE] …" at bounding box center [583, 163] width 137 height 20
select select "9"
click at [515, 153] on select "Select [US_STATE] - [GEOGRAPHIC_DATA] [US_STATE] - [GEOGRAPHIC_DATA][US_STATE] …" at bounding box center [583, 163] width 137 height 20
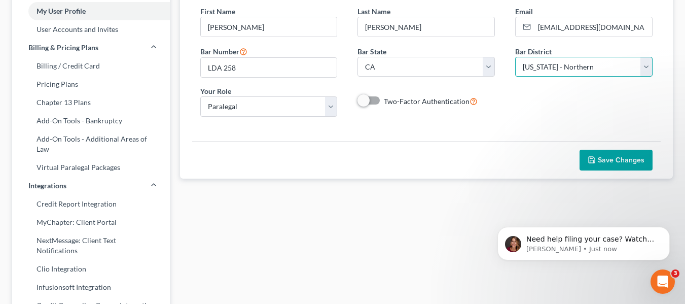
scroll to position [101, 0]
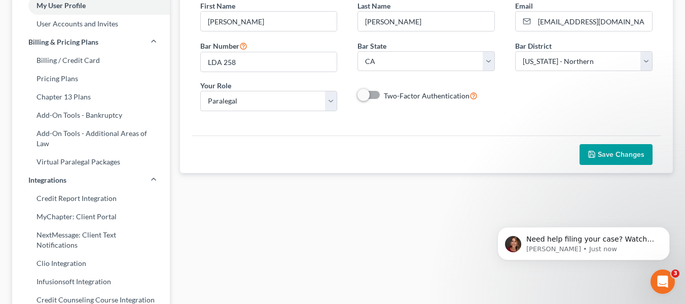
drag, startPoint x: 616, startPoint y: 152, endPoint x: 564, endPoint y: 174, distance: 57.0
click at [616, 151] on span "Save Changes" at bounding box center [620, 154] width 47 height 9
